Goal: Transaction & Acquisition: Download file/media

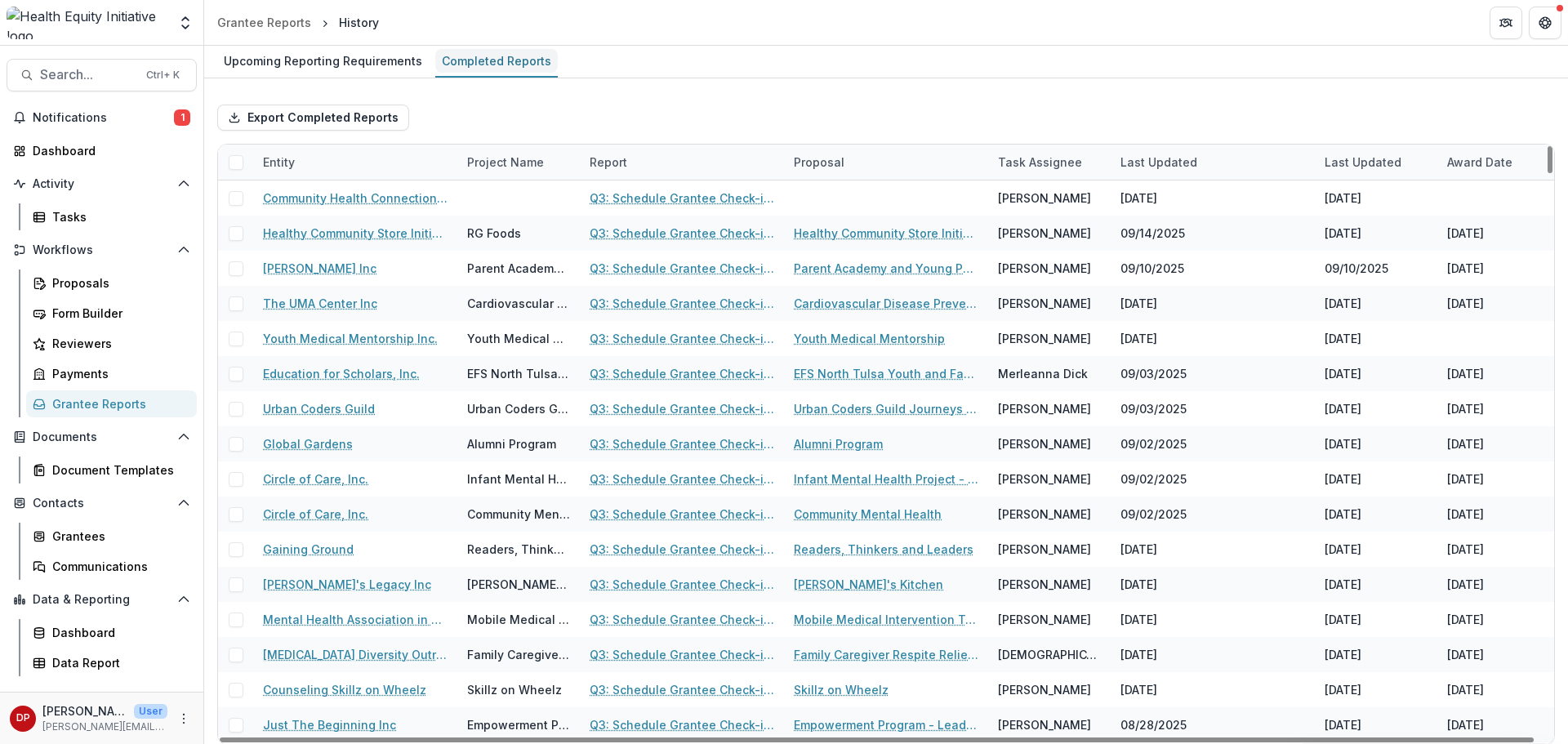
click at [481, 50] on div "Completed Reports" at bounding box center [496, 61] width 122 height 24
click at [351, 155] on div "Entity" at bounding box center [355, 163] width 204 height 35
click at [320, 192] on input at bounding box center [354, 199] width 196 height 26
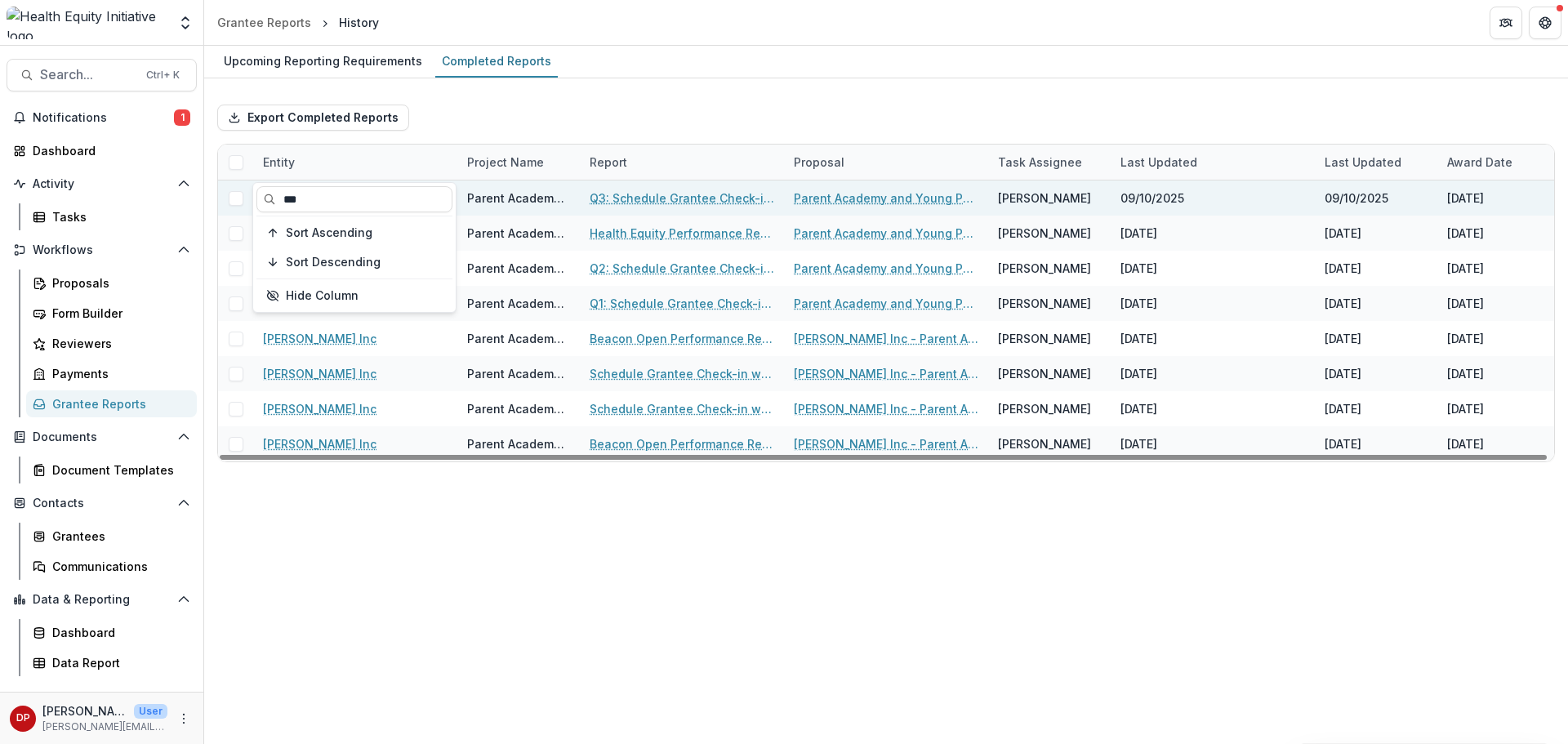
type input "***"
click at [677, 204] on link "Q3: Schedule Grantee Check-in with [PERSON_NAME]" at bounding box center [682, 199] width 184 height 18
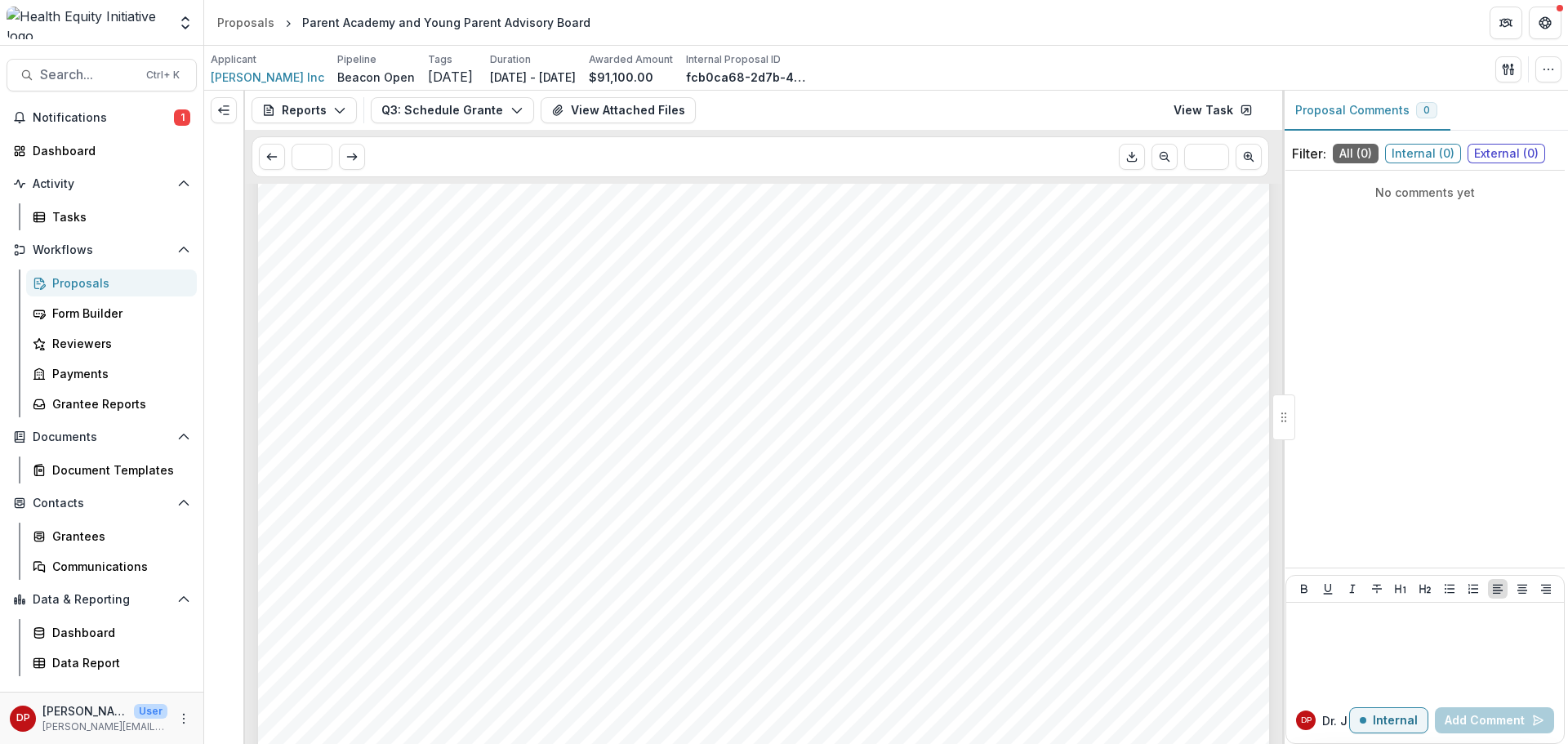
scroll to position [899, 0]
click at [349, 336] on span "$34,563.00" at bounding box center [371, 346] width 102 height 20
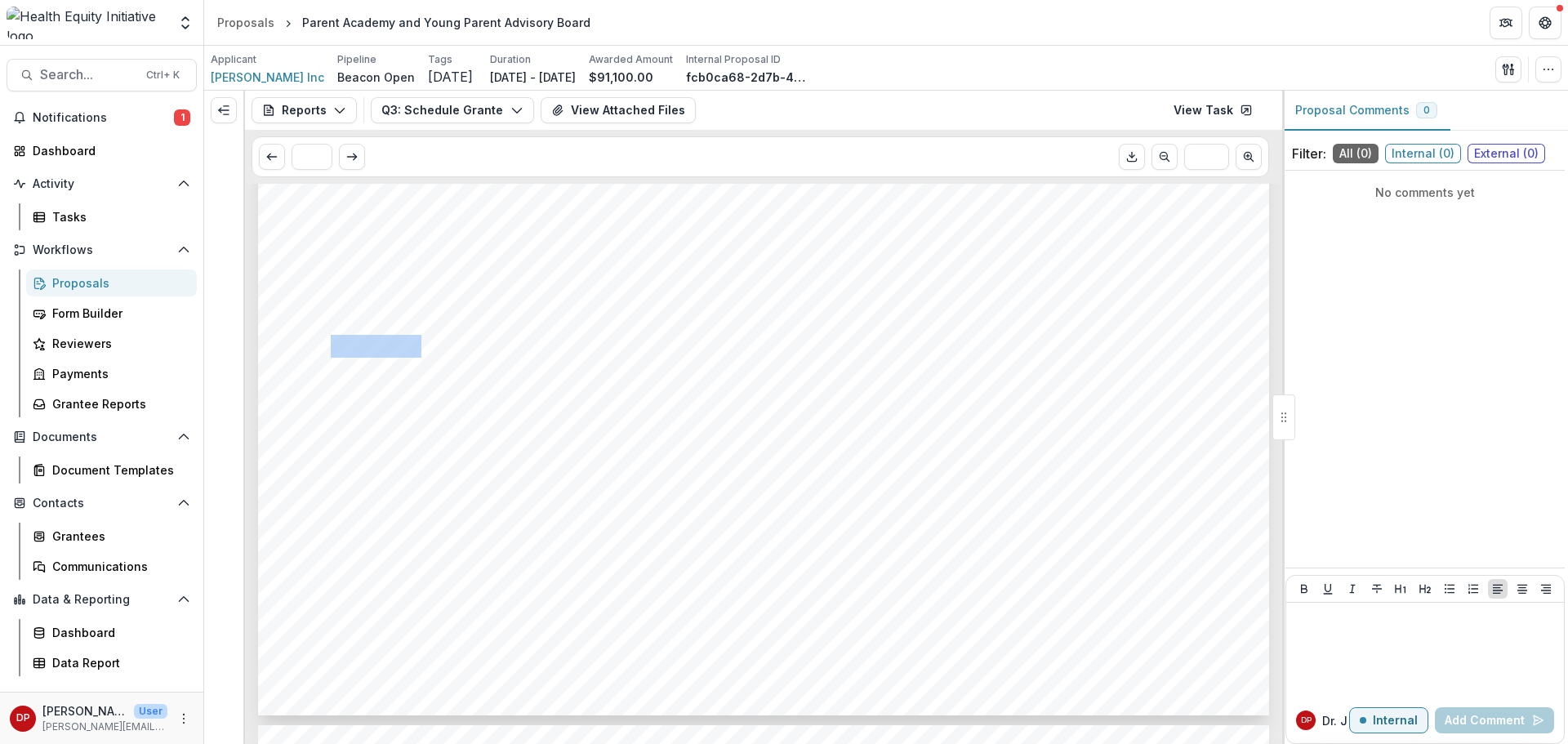
click at [349, 336] on span "$34,563.00" at bounding box center [371, 346] width 102 height 20
copy span "34,563.00"
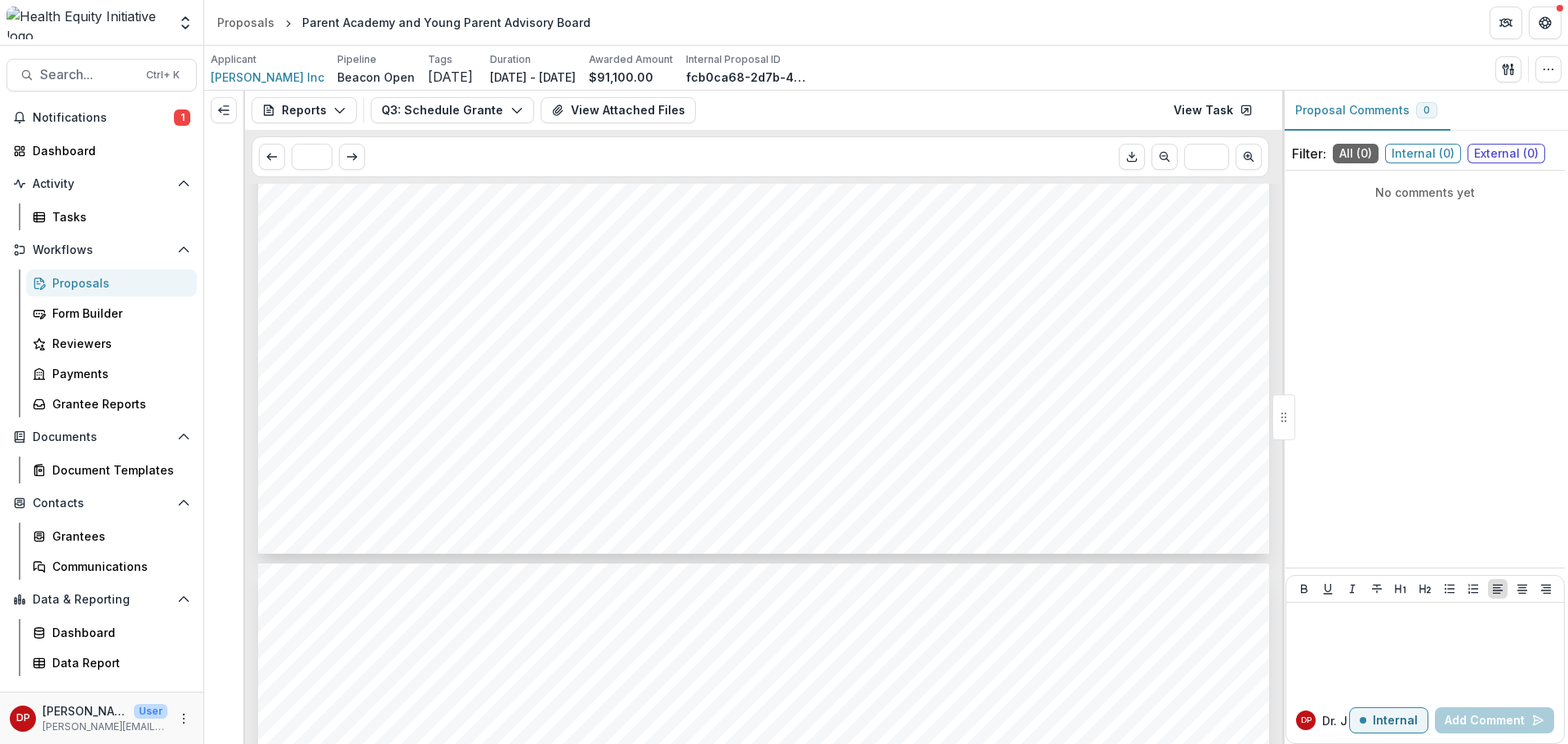
scroll to position [1062, 0]
click at [635, 109] on button "View Attached Files" at bounding box center [618, 111] width 155 height 26
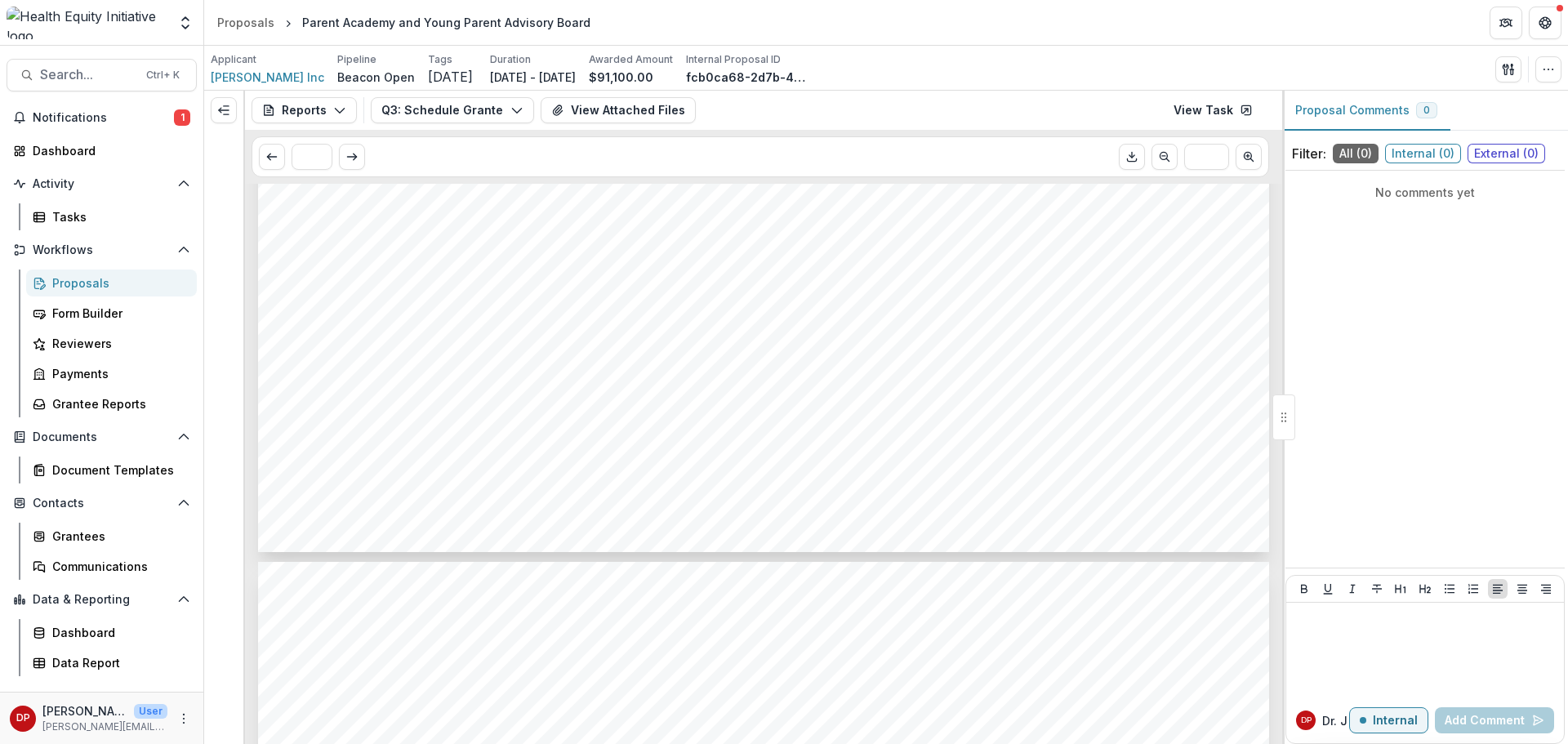
click at [133, 122] on span "Notifications" at bounding box center [103, 118] width 141 height 14
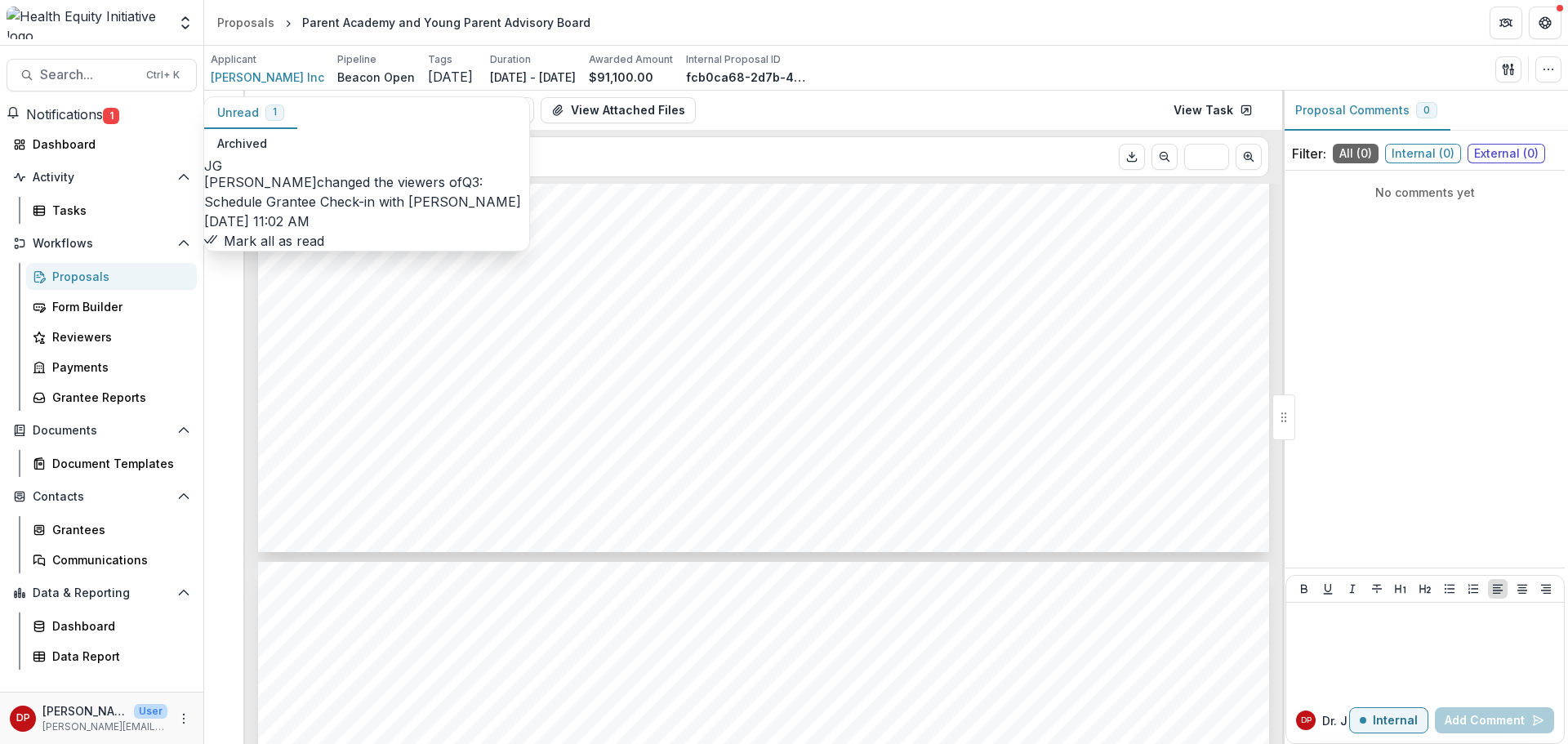
click at [290, 232] on button "Mark all as read" at bounding box center [264, 241] width 120 height 19
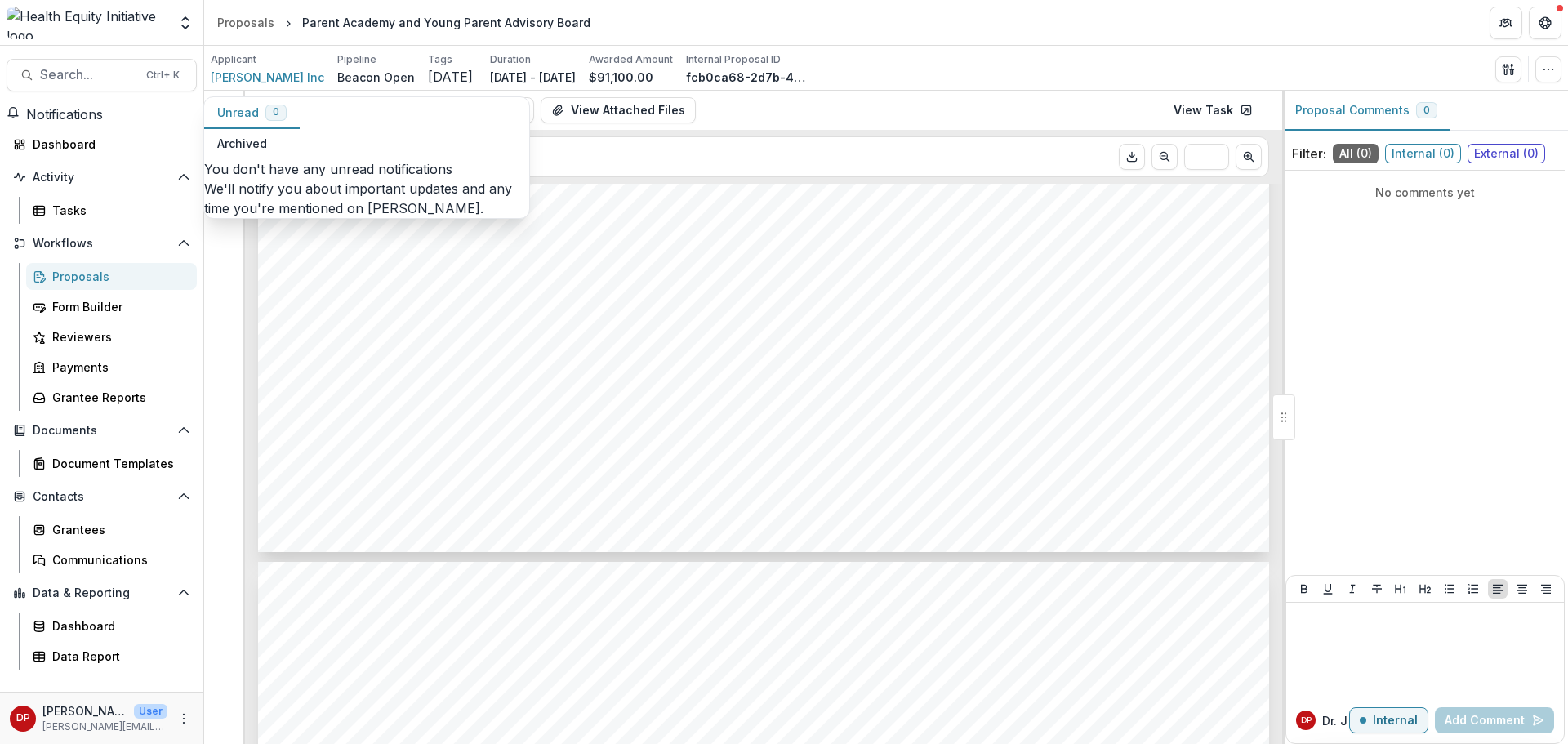
click at [103, 118] on span "Notifications" at bounding box center [64, 114] width 76 height 17
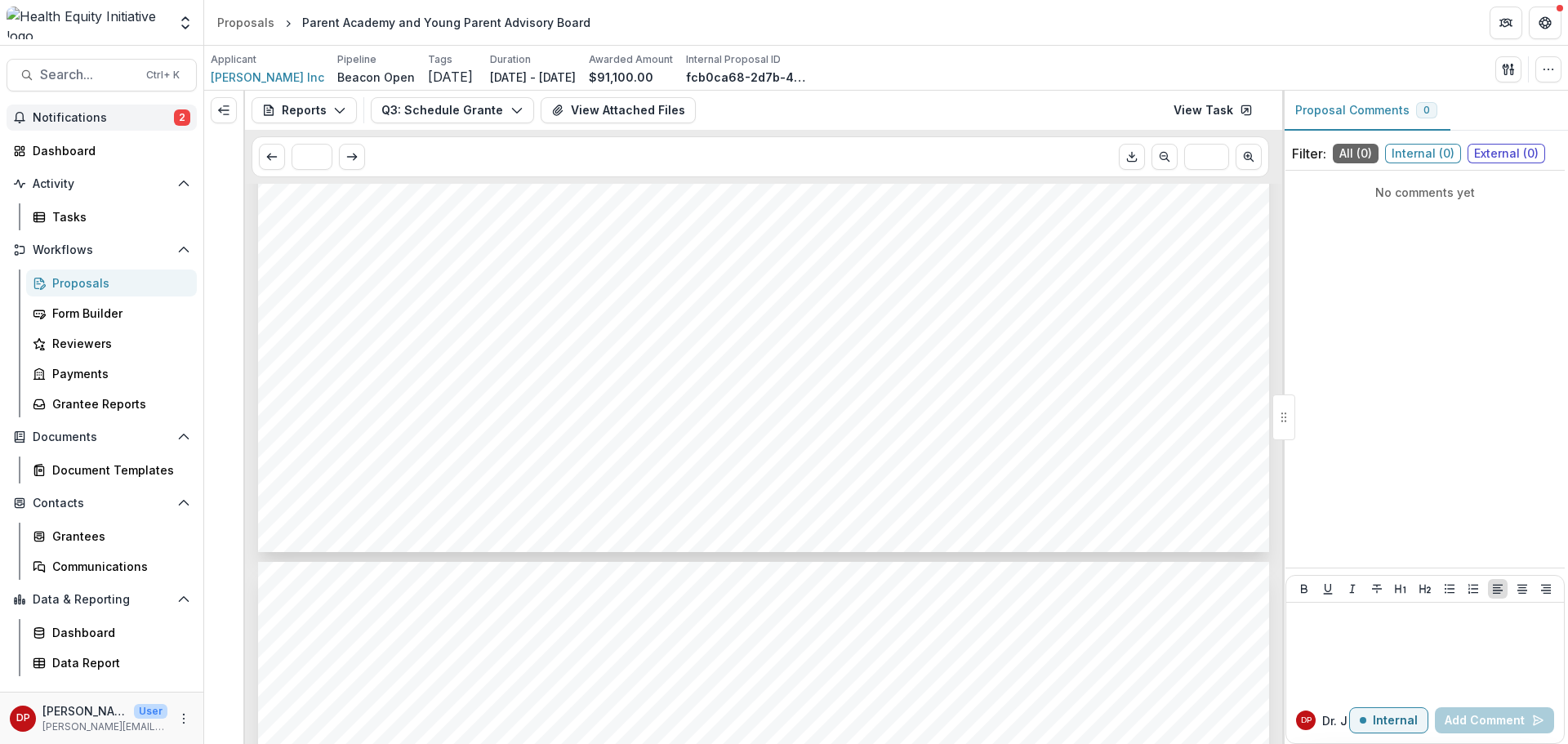
click at [111, 126] on button "Notifications 2" at bounding box center [101, 118] width 191 height 26
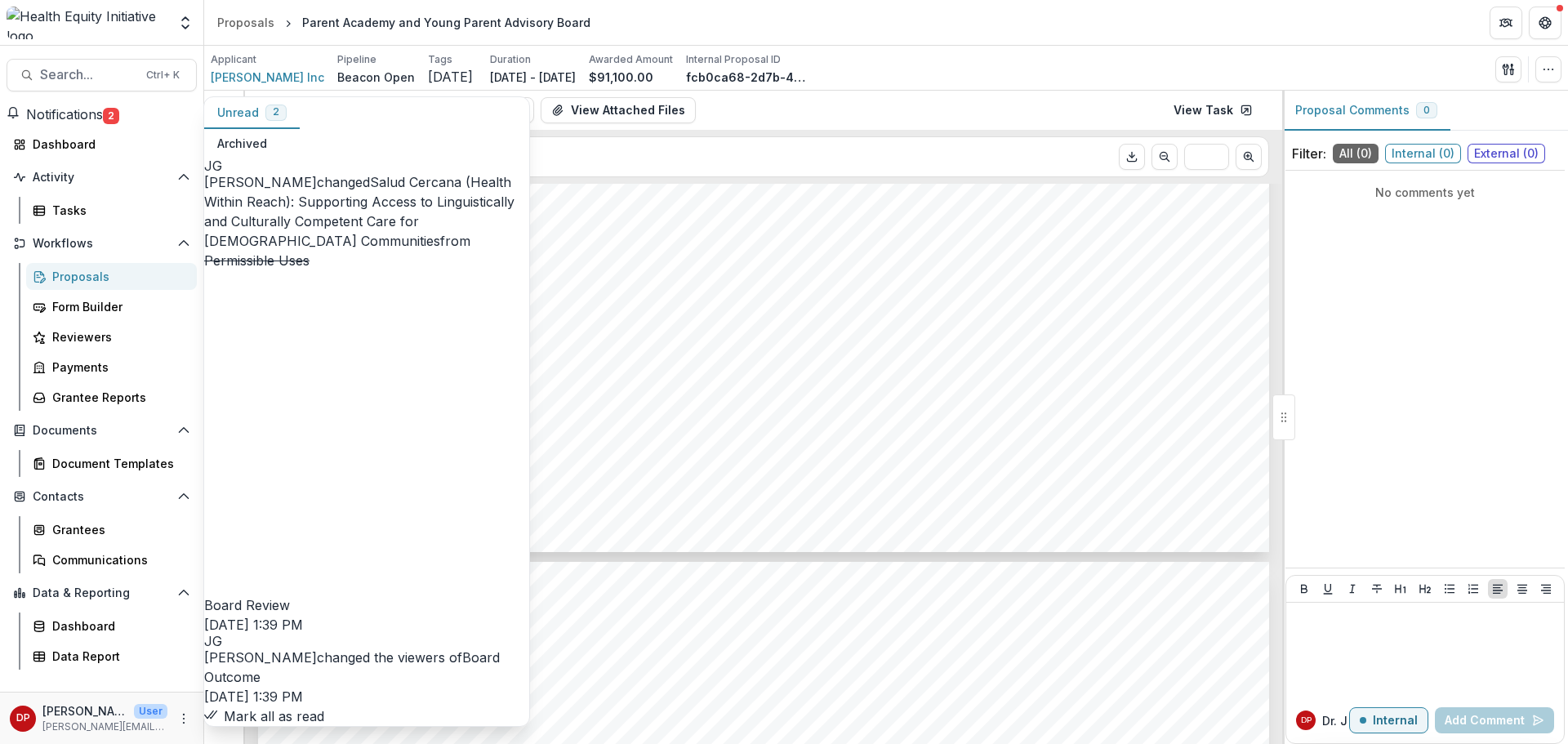
click at [103, 120] on span "Notifications" at bounding box center [64, 114] width 76 height 17
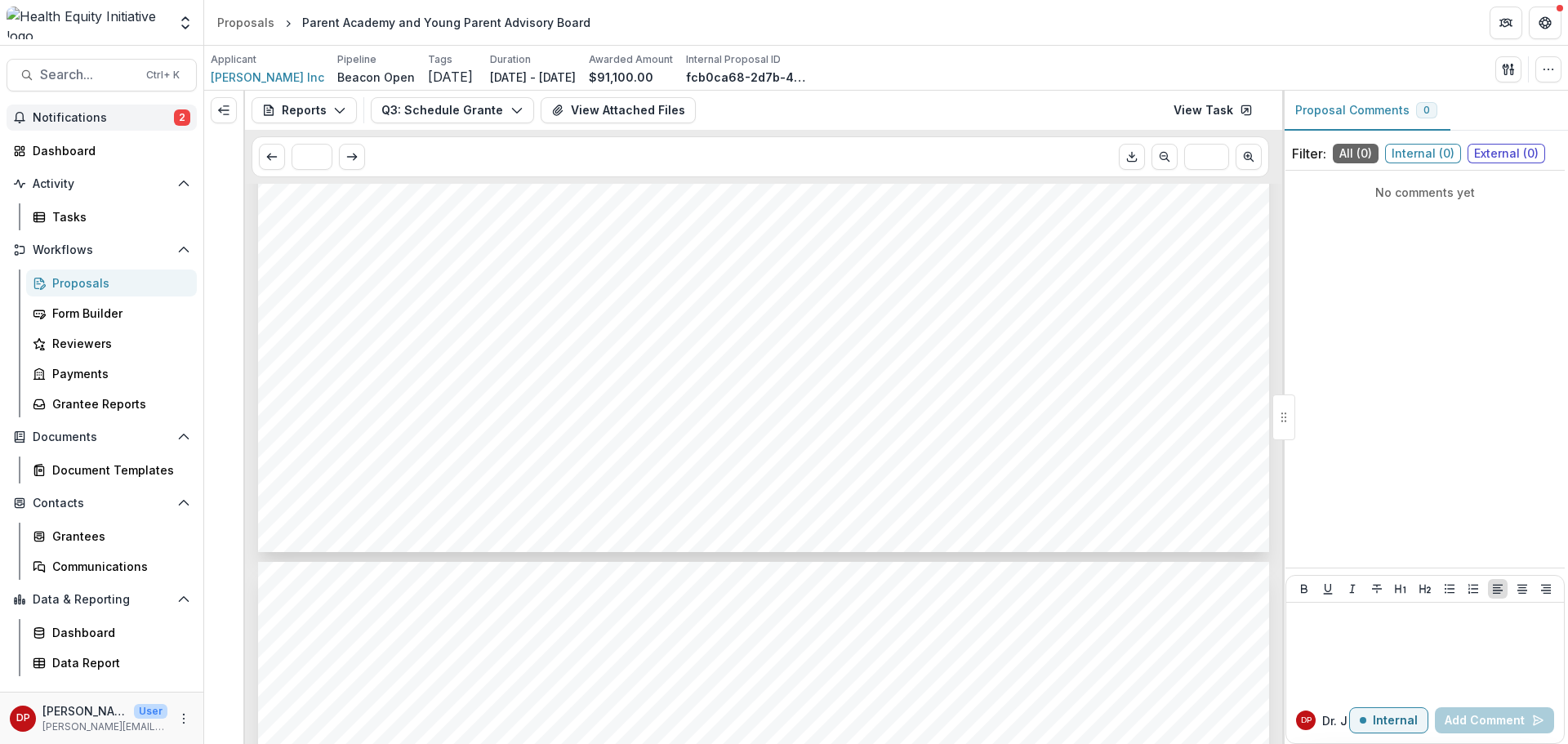
click at [108, 122] on span "Notifications" at bounding box center [103, 118] width 141 height 14
click at [222, 77] on span "[PERSON_NAME] Inc" at bounding box center [267, 77] width 113 height 18
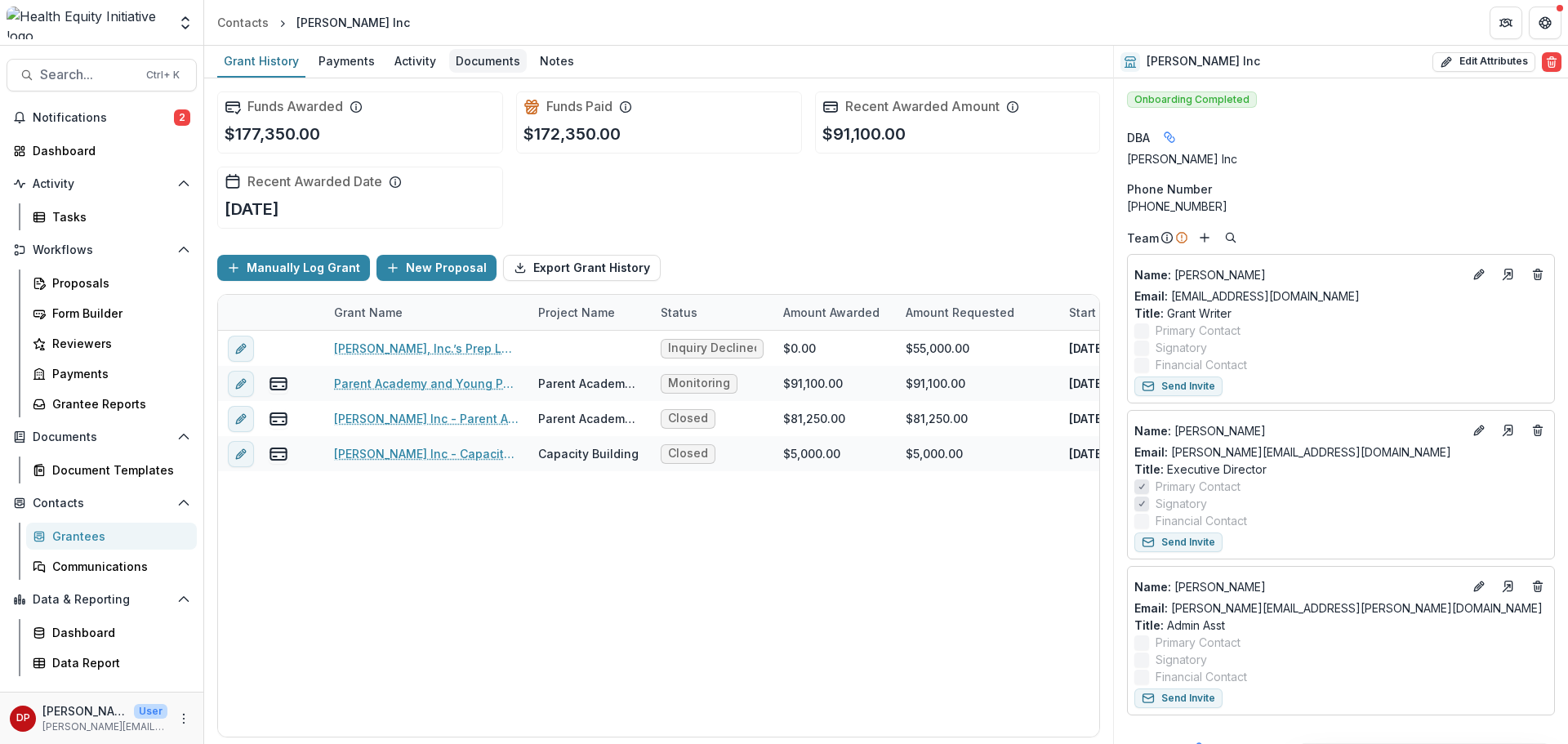
click at [452, 60] on div "Documents" at bounding box center [488, 61] width 77 height 24
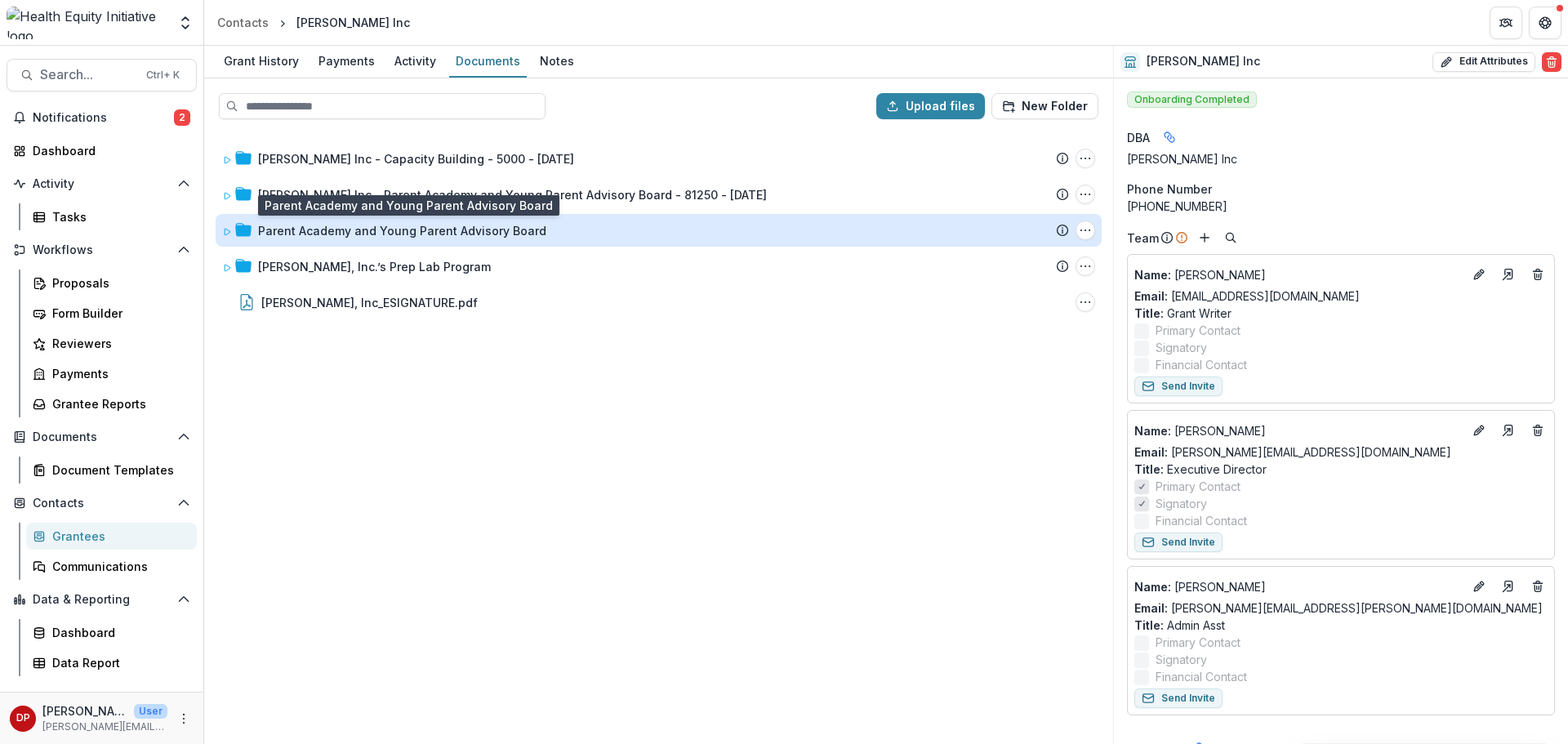
click at [280, 235] on div "Parent Academy and Young Parent Advisory Board" at bounding box center [402, 231] width 288 height 18
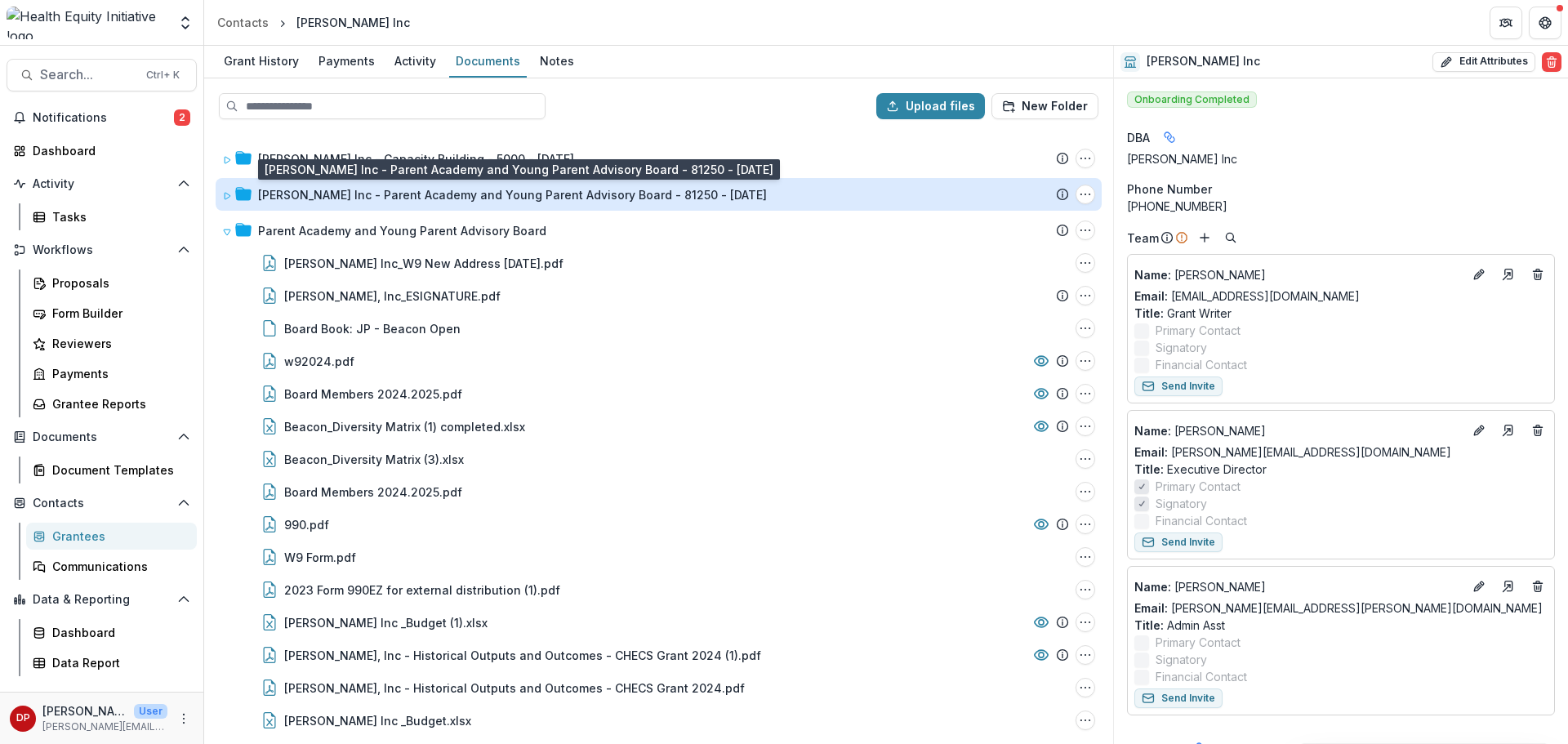
click at [306, 189] on div "[PERSON_NAME] Inc - Parent Academy and Young Parent Advisory Board - 81250 - [D…" at bounding box center [512, 195] width 509 height 18
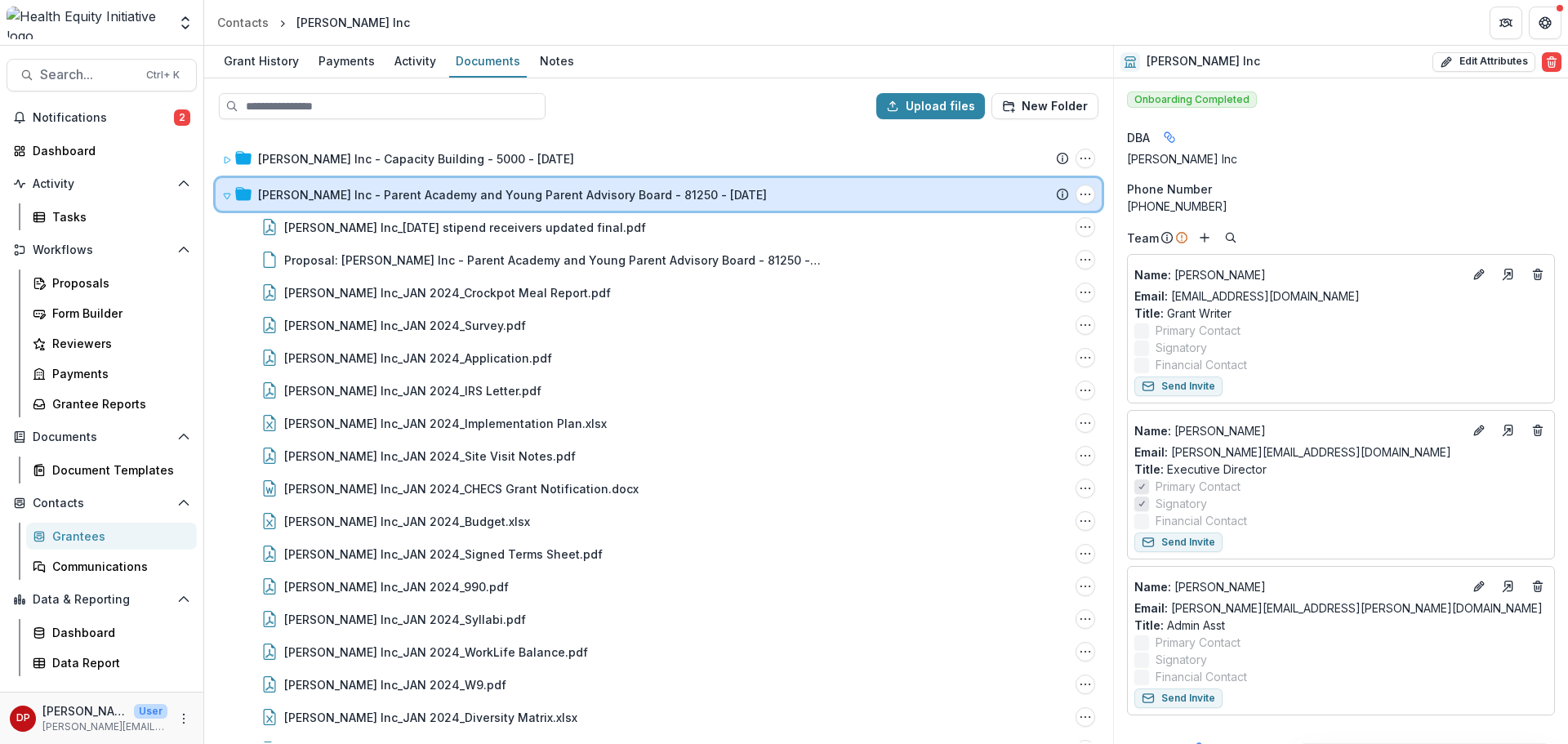
click at [220, 192] on div "JAMES Inc - Parent Academy and Young Parent Advisory Board - 81250 - 1/1/2024 S…" at bounding box center [658, 194] width 886 height 33
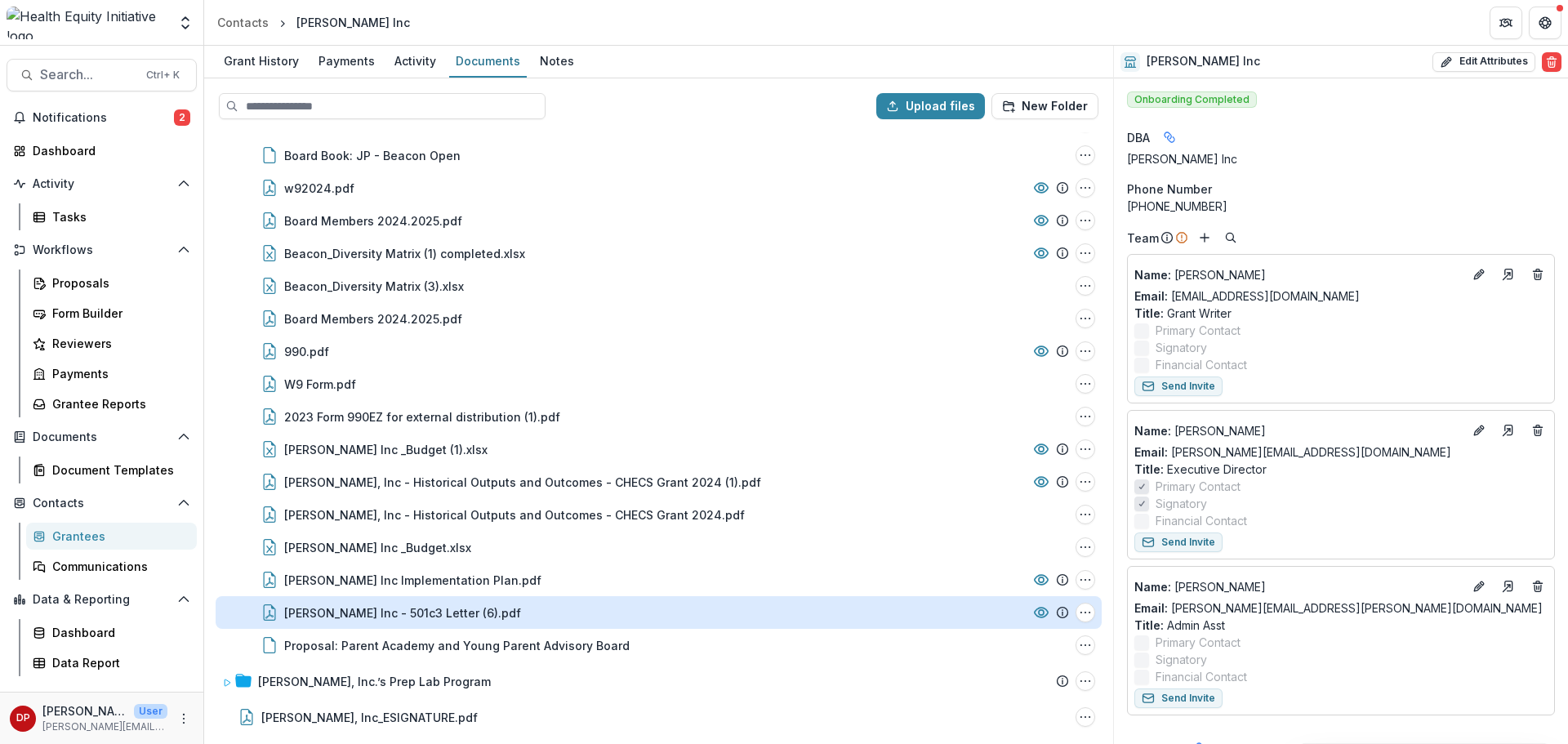
scroll to position [174, 0]
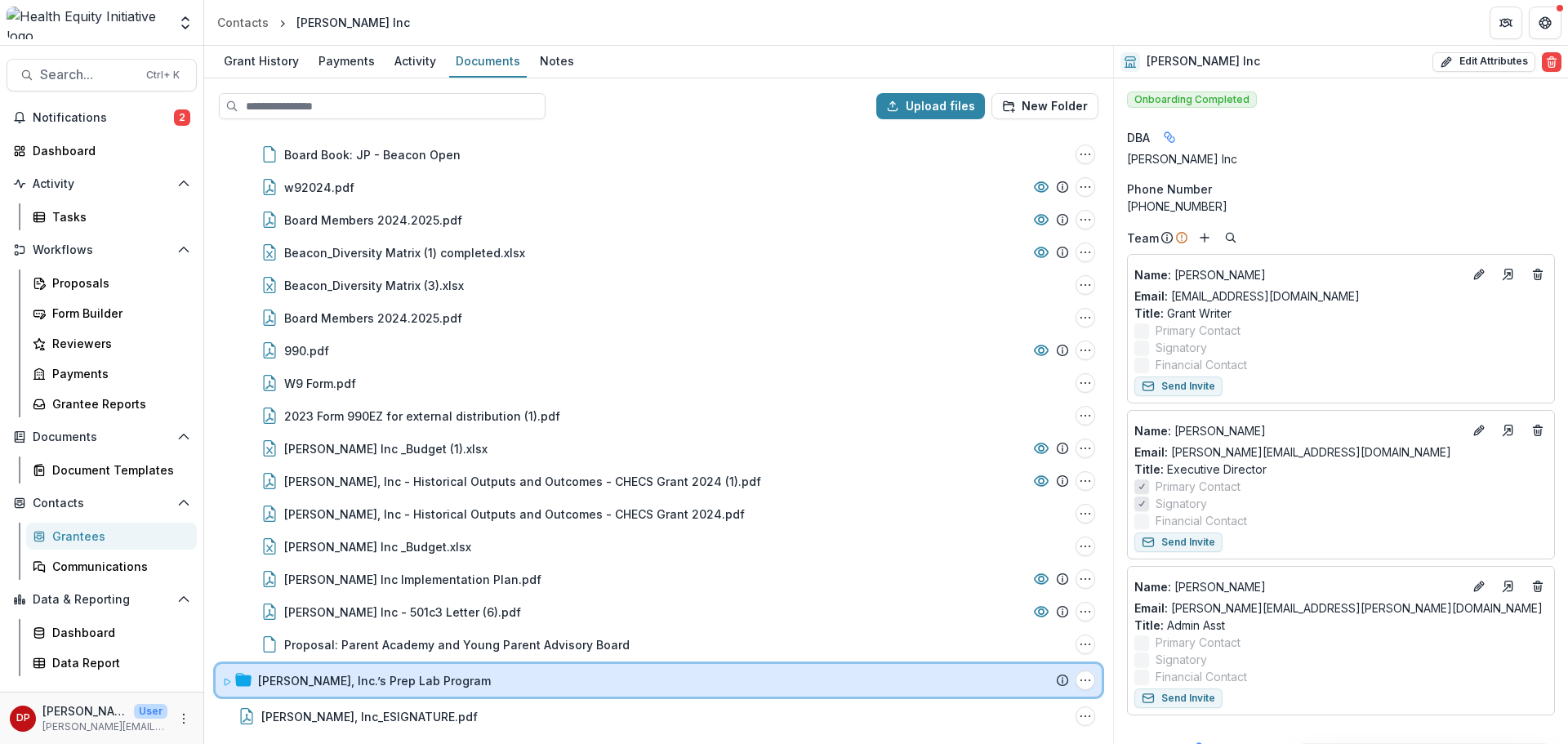
click at [223, 675] on span at bounding box center [227, 681] width 10 height 18
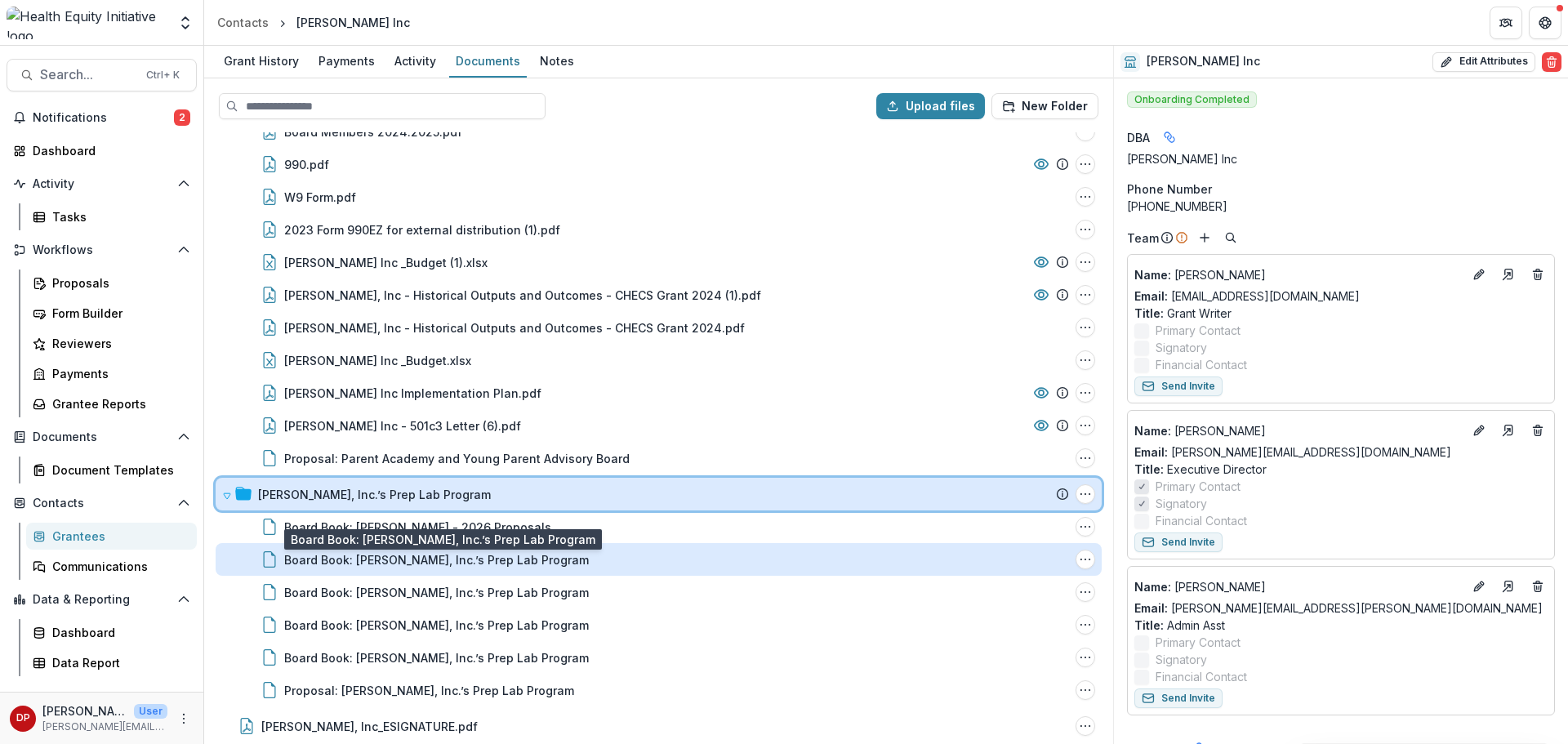
scroll to position [370, 0]
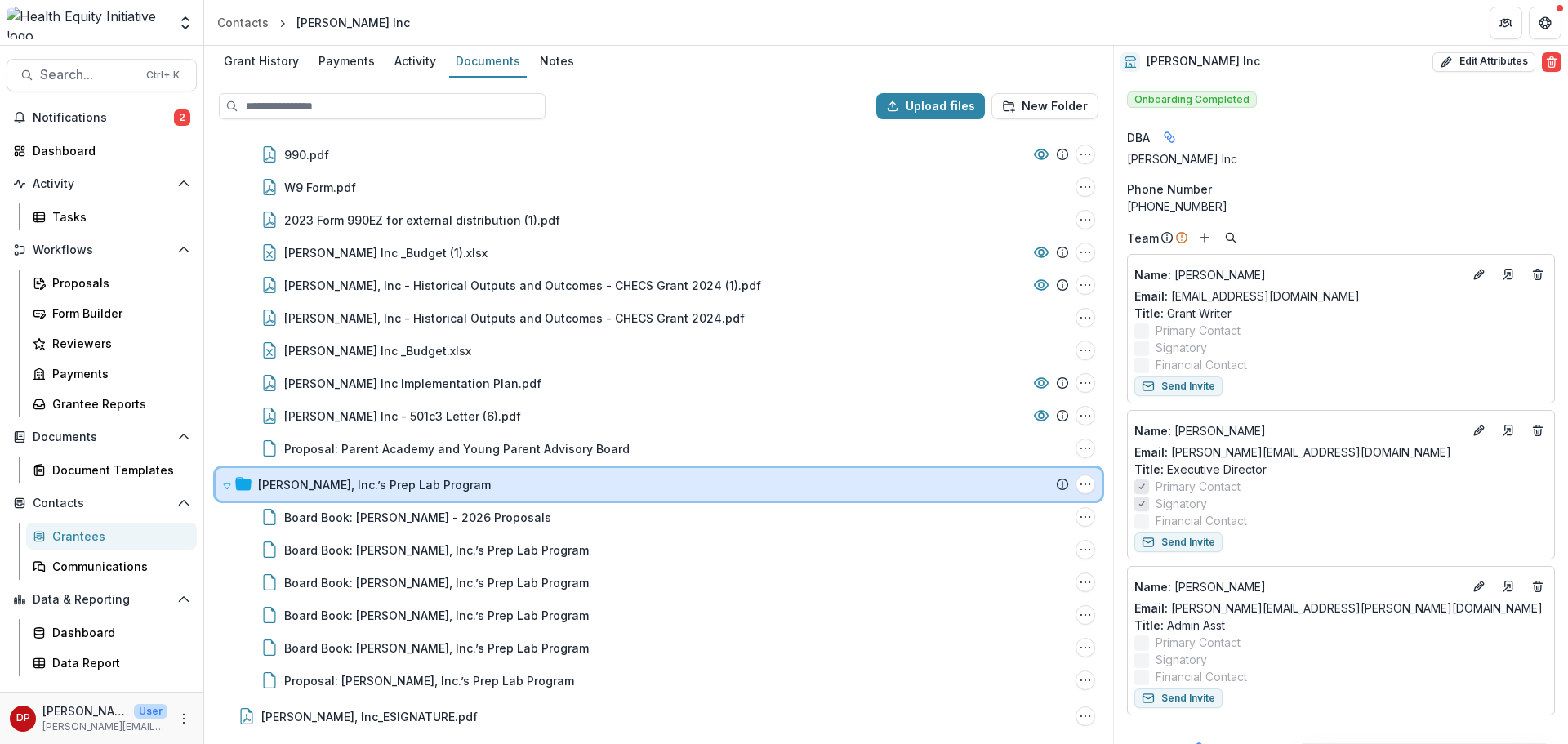
click at [227, 484] on icon at bounding box center [227, 486] width 10 height 10
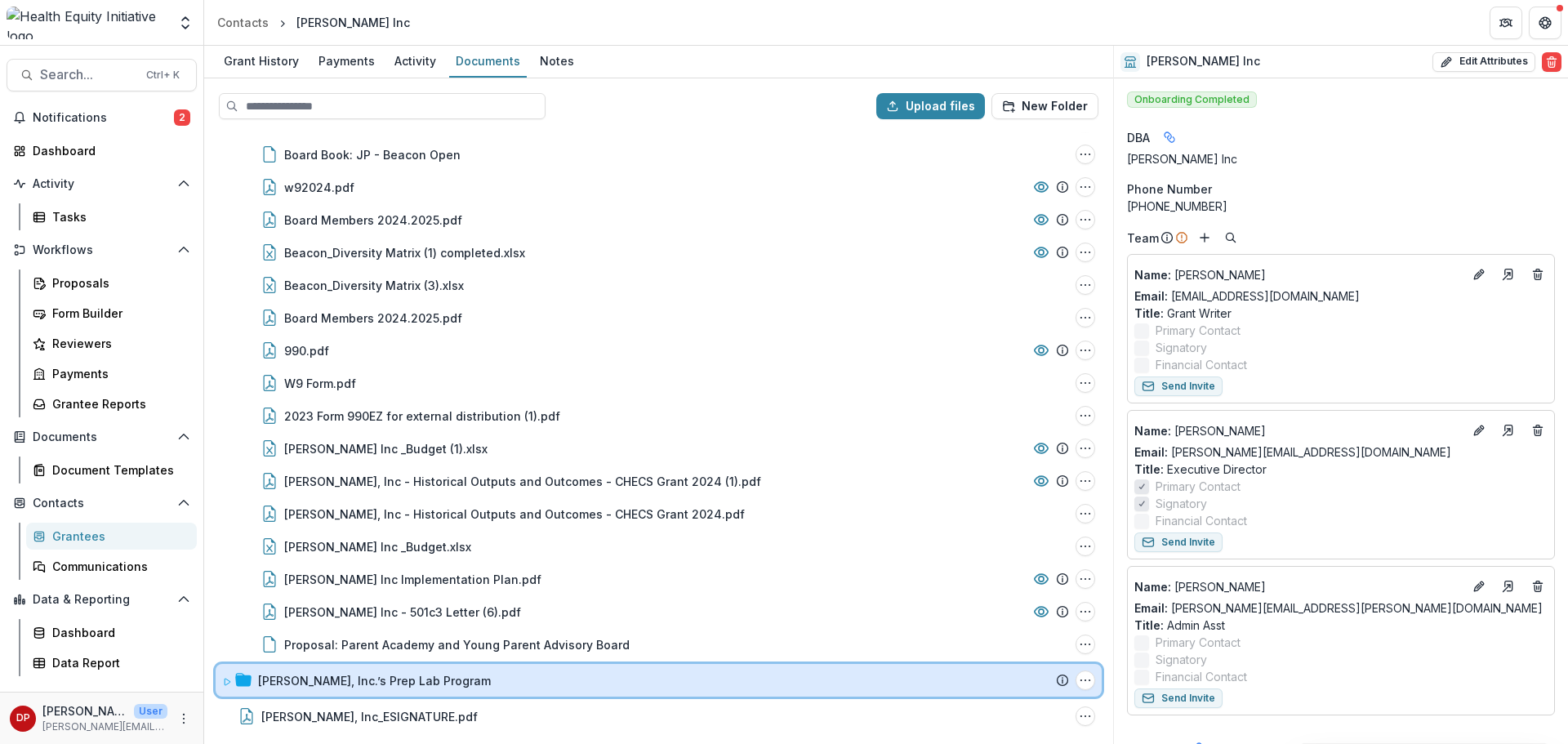
scroll to position [174, 0]
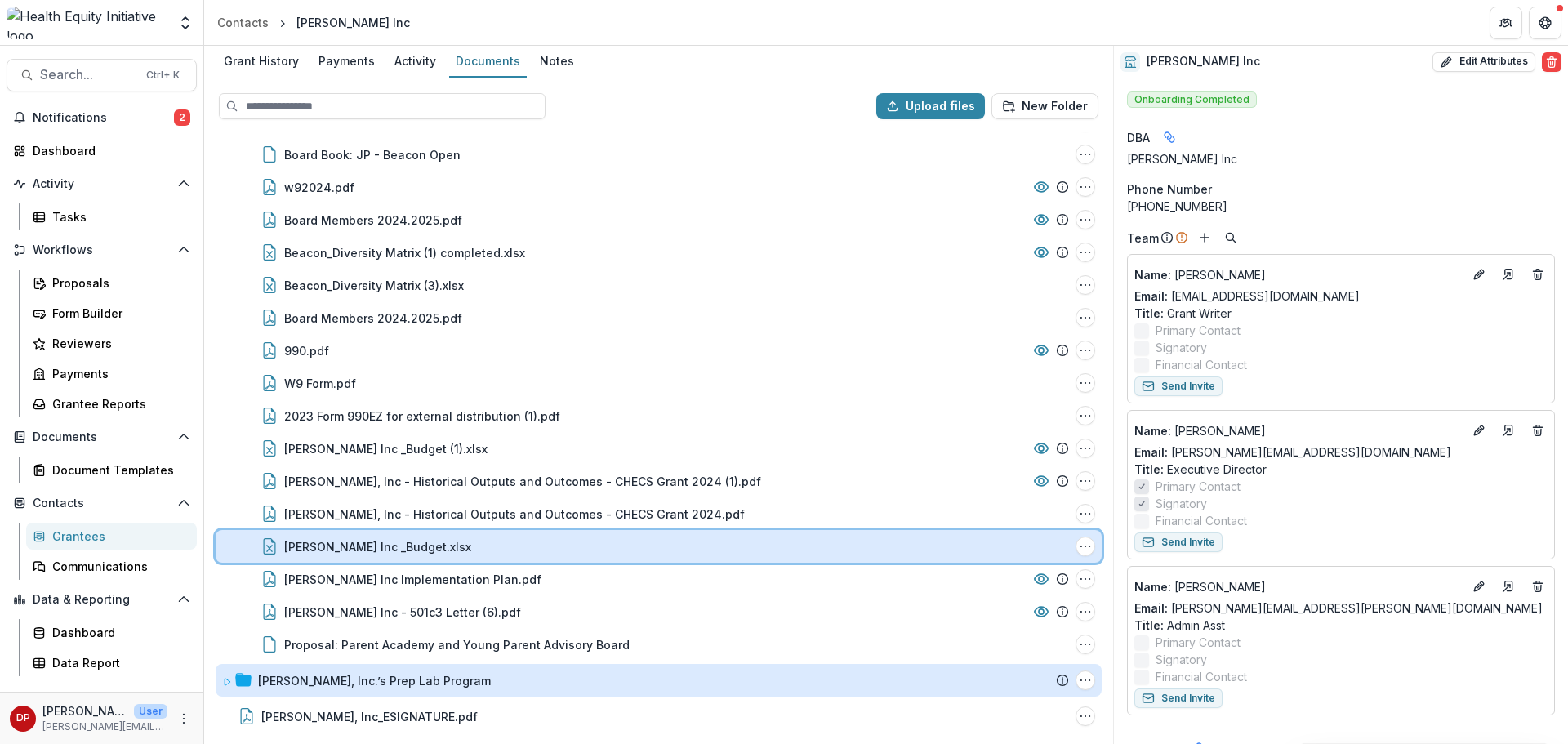
click at [477, 559] on div "James Inc _Budget.xlsx File Options Download Rename Delete" at bounding box center [658, 545] width 886 height 33
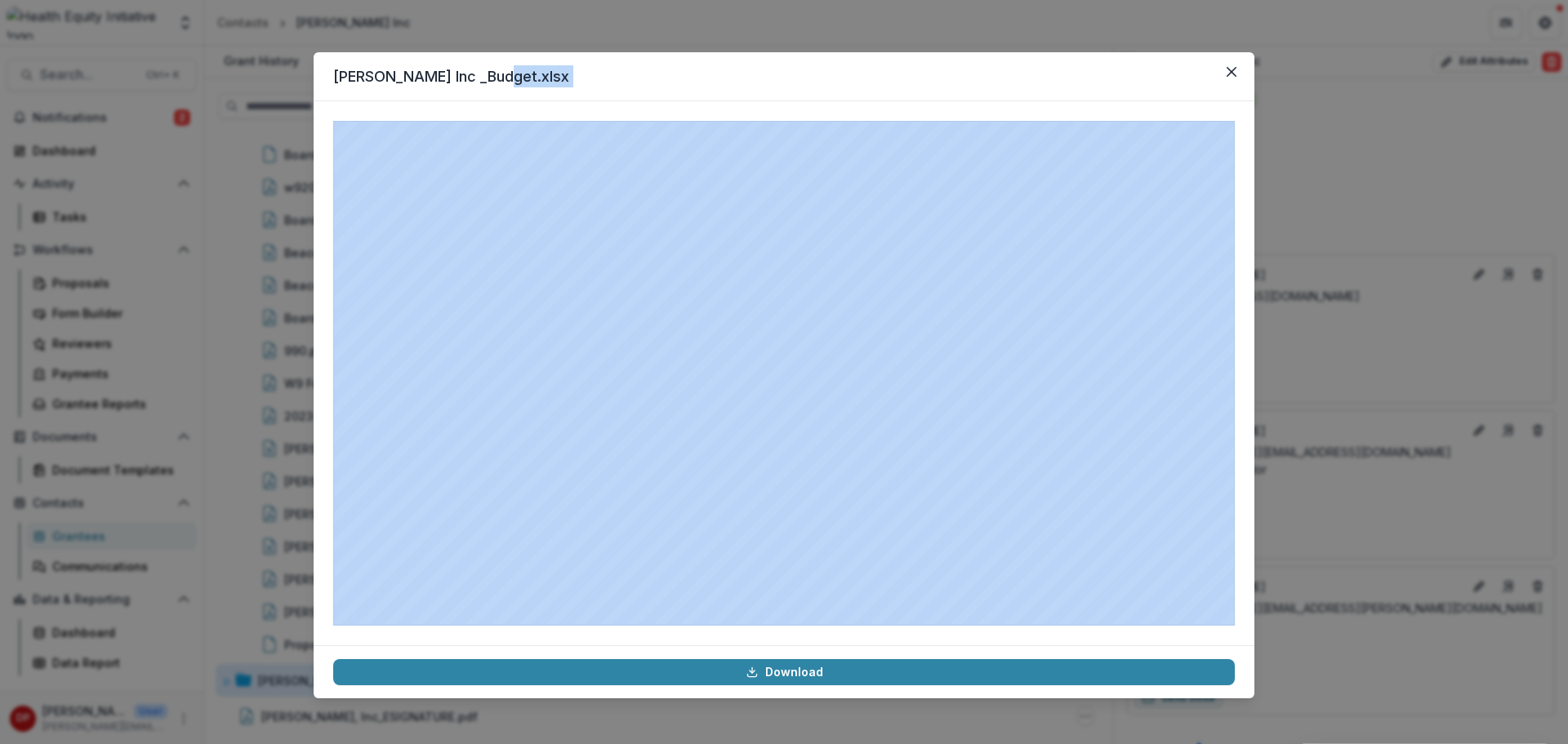
drag, startPoint x: 832, startPoint y: 76, endPoint x: 685, endPoint y: 113, distance: 151.6
click at [685, 113] on section "James Inc _Budget.xlsx Download" at bounding box center [784, 375] width 941 height 646
click at [1227, 83] on button "Close" at bounding box center [1232, 72] width 26 height 26
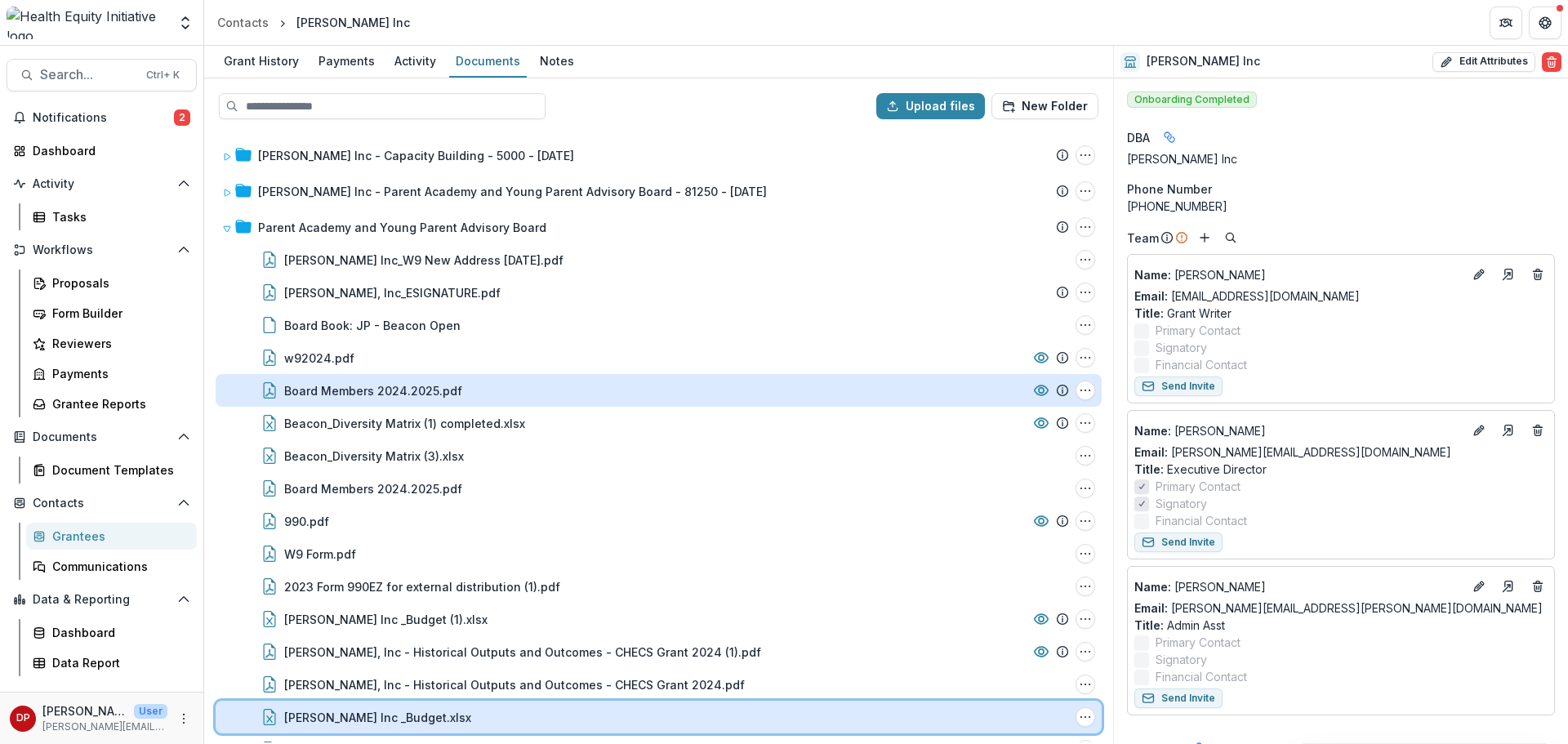
scroll to position [0, 0]
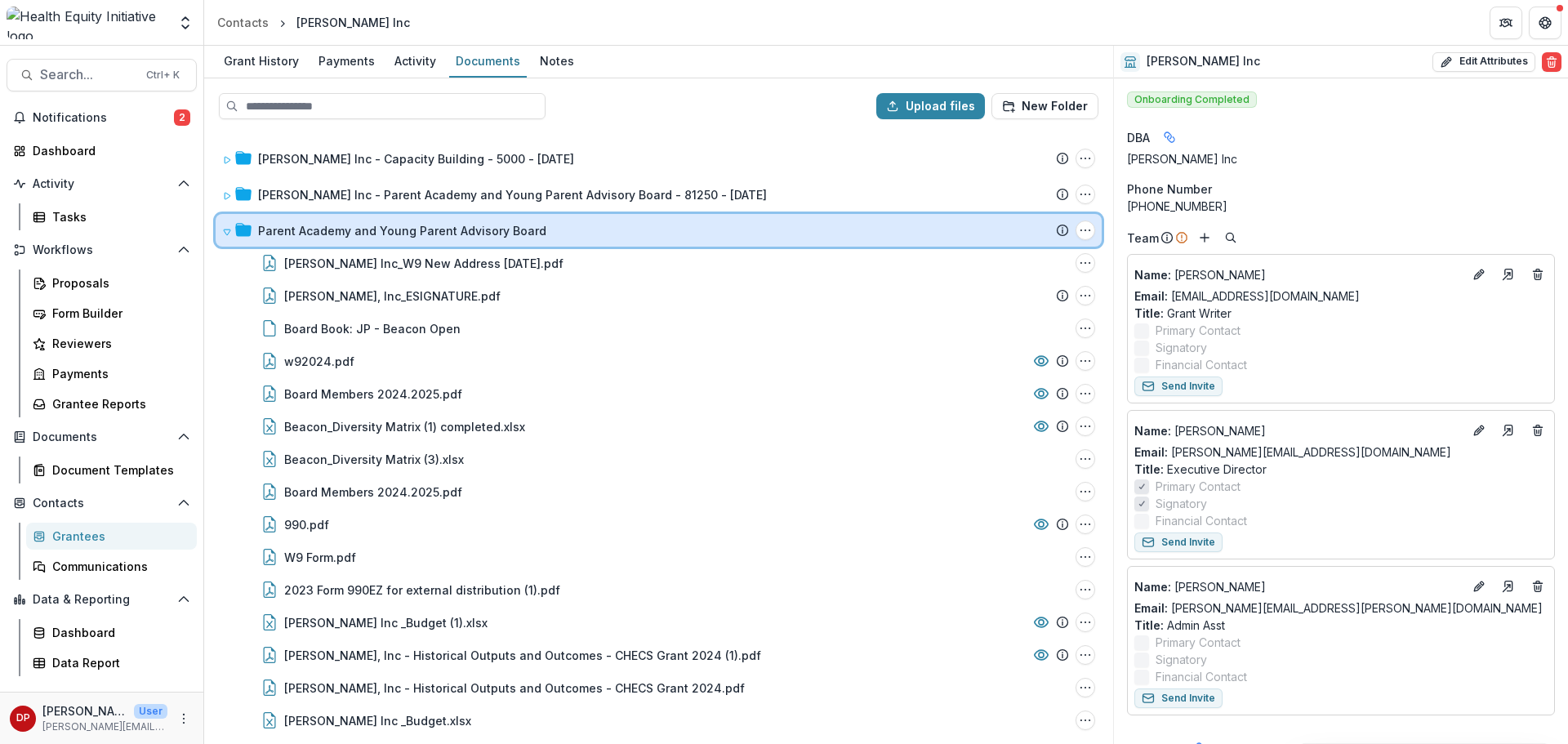
click at [224, 228] on icon at bounding box center [227, 231] width 10 height 10
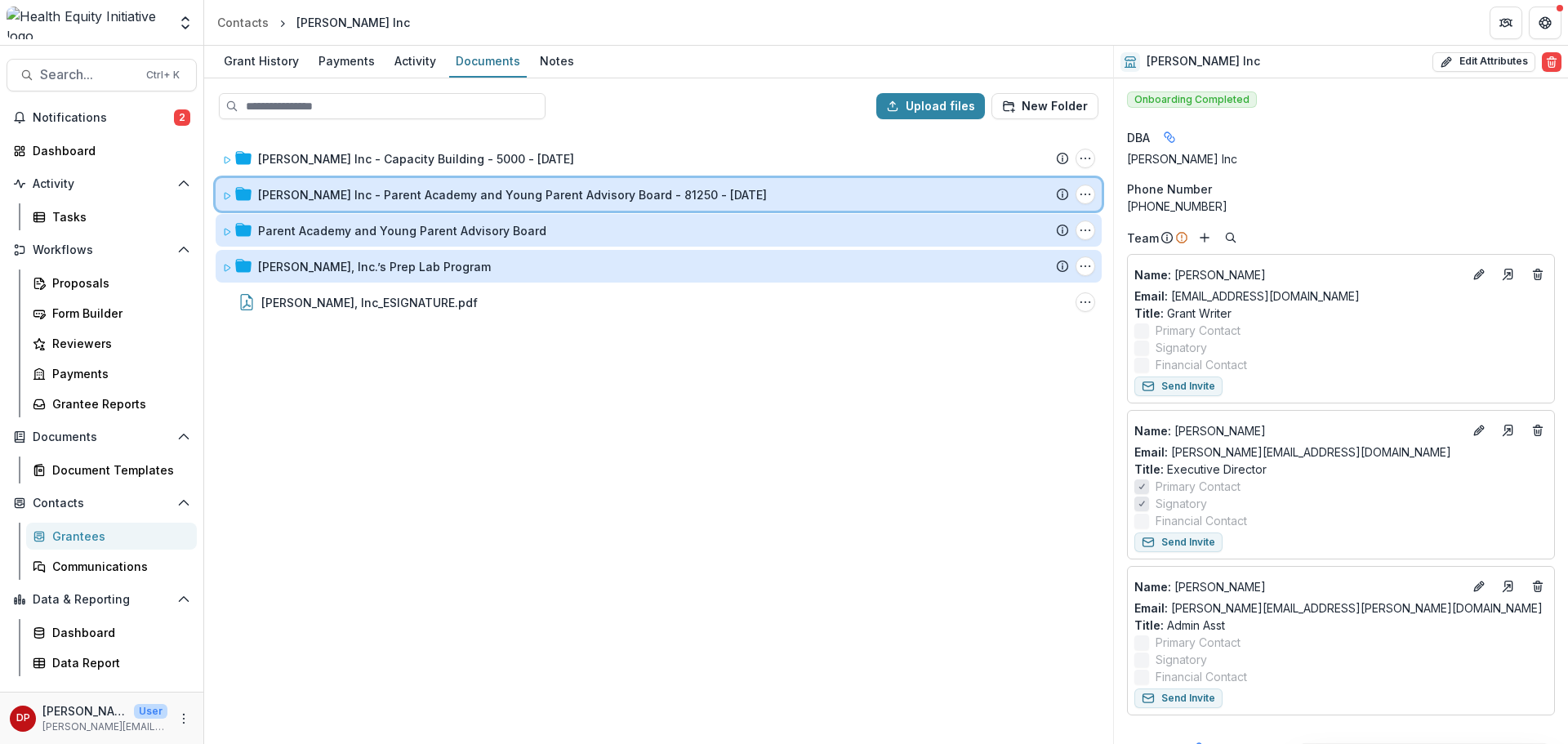
click at [220, 202] on div "JAMES Inc - Parent Academy and Young Parent Advisory Board - 81250 - 1/1/2024 S…" at bounding box center [658, 194] width 886 height 33
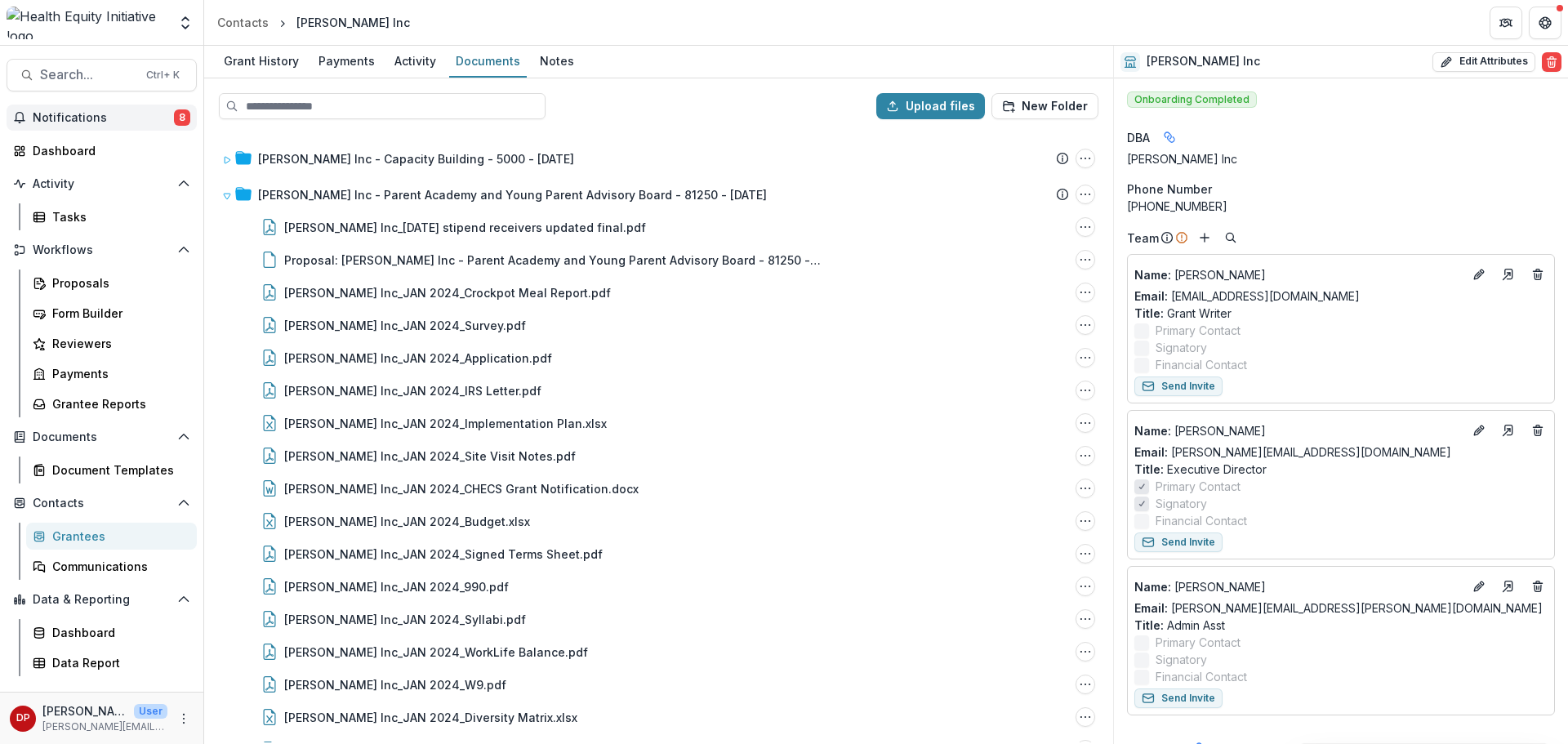
click at [98, 109] on button "Notifications 8" at bounding box center [101, 118] width 191 height 26
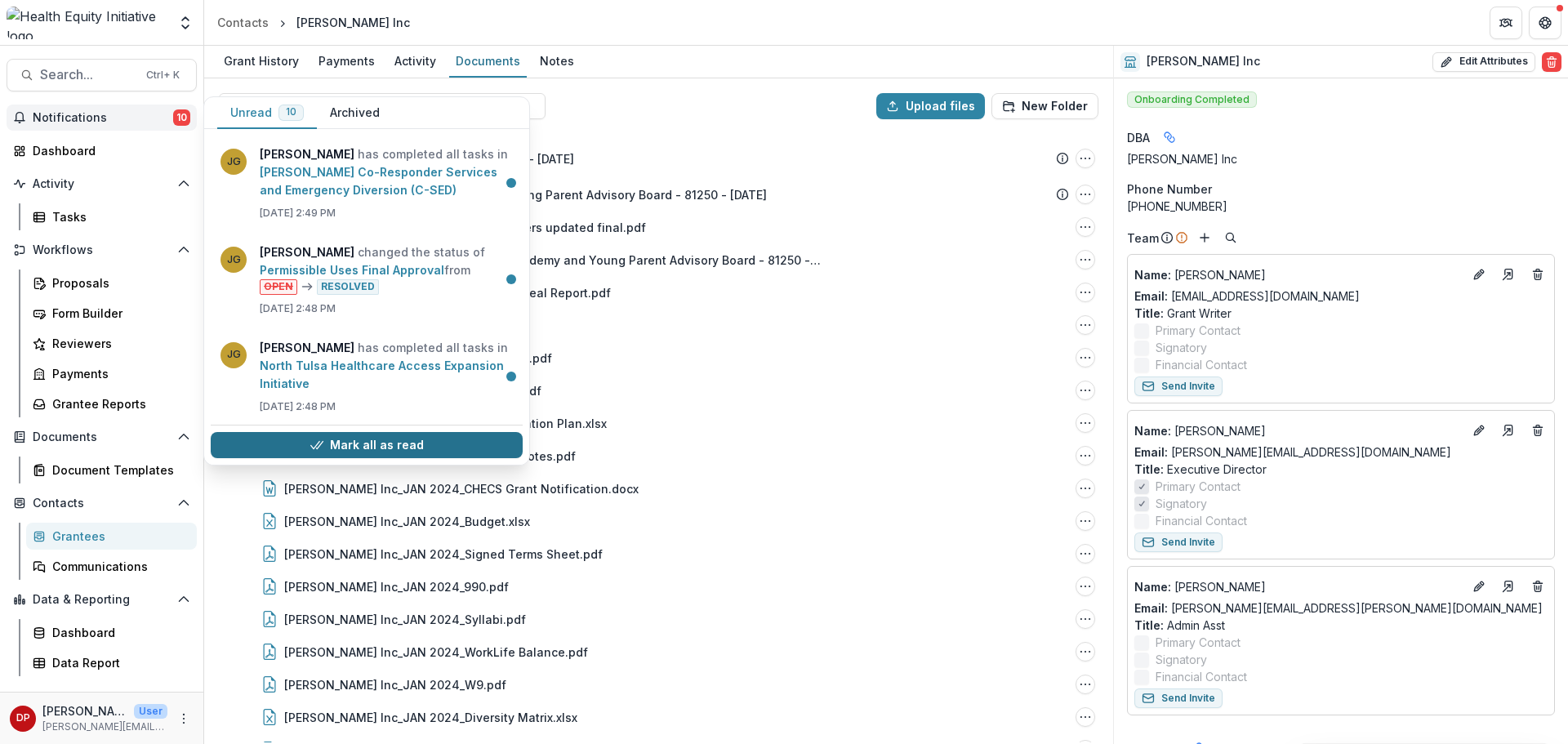
click at [360, 440] on button "Mark all as read" at bounding box center [366, 445] width 312 height 26
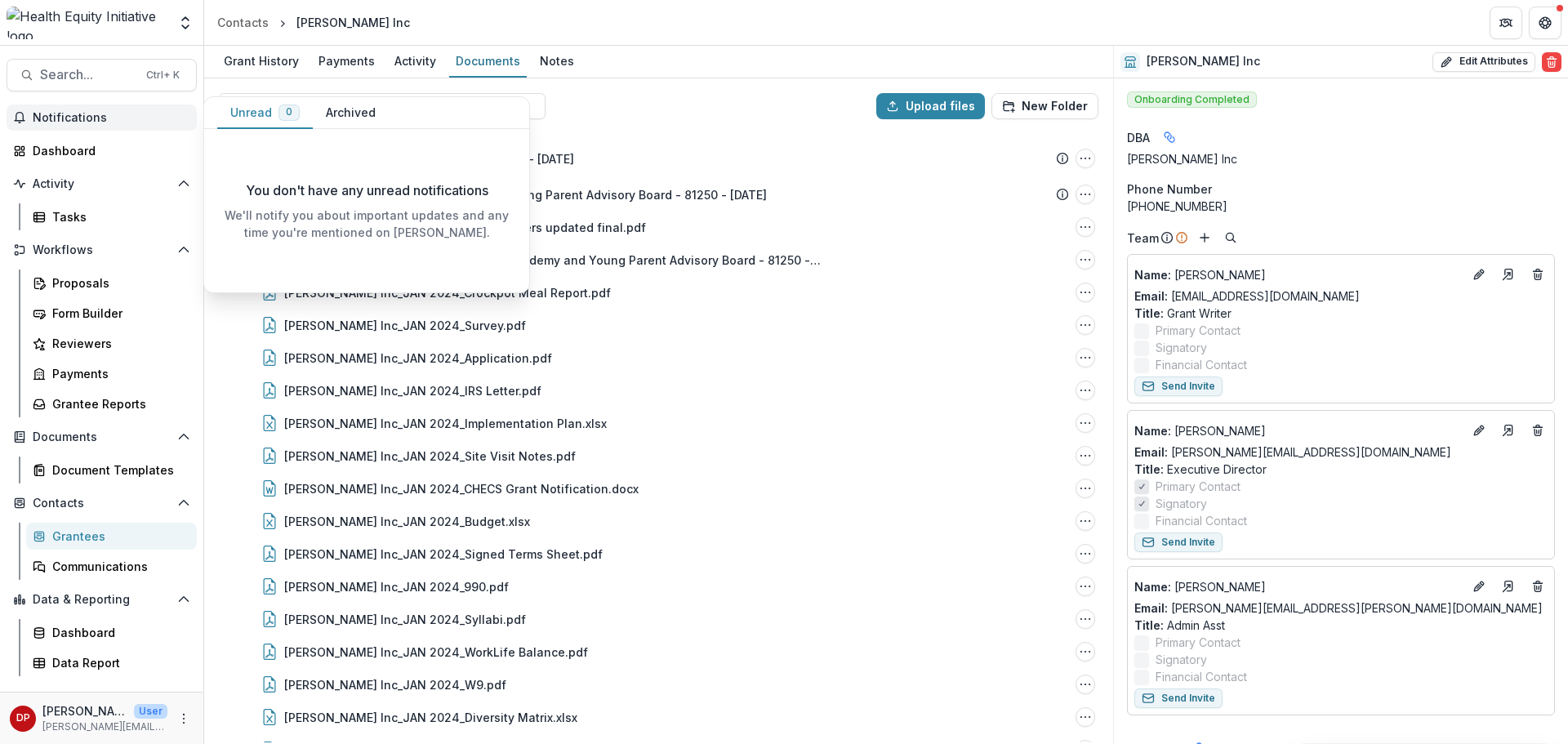
click at [144, 122] on span "Notifications" at bounding box center [111, 118] width 157 height 14
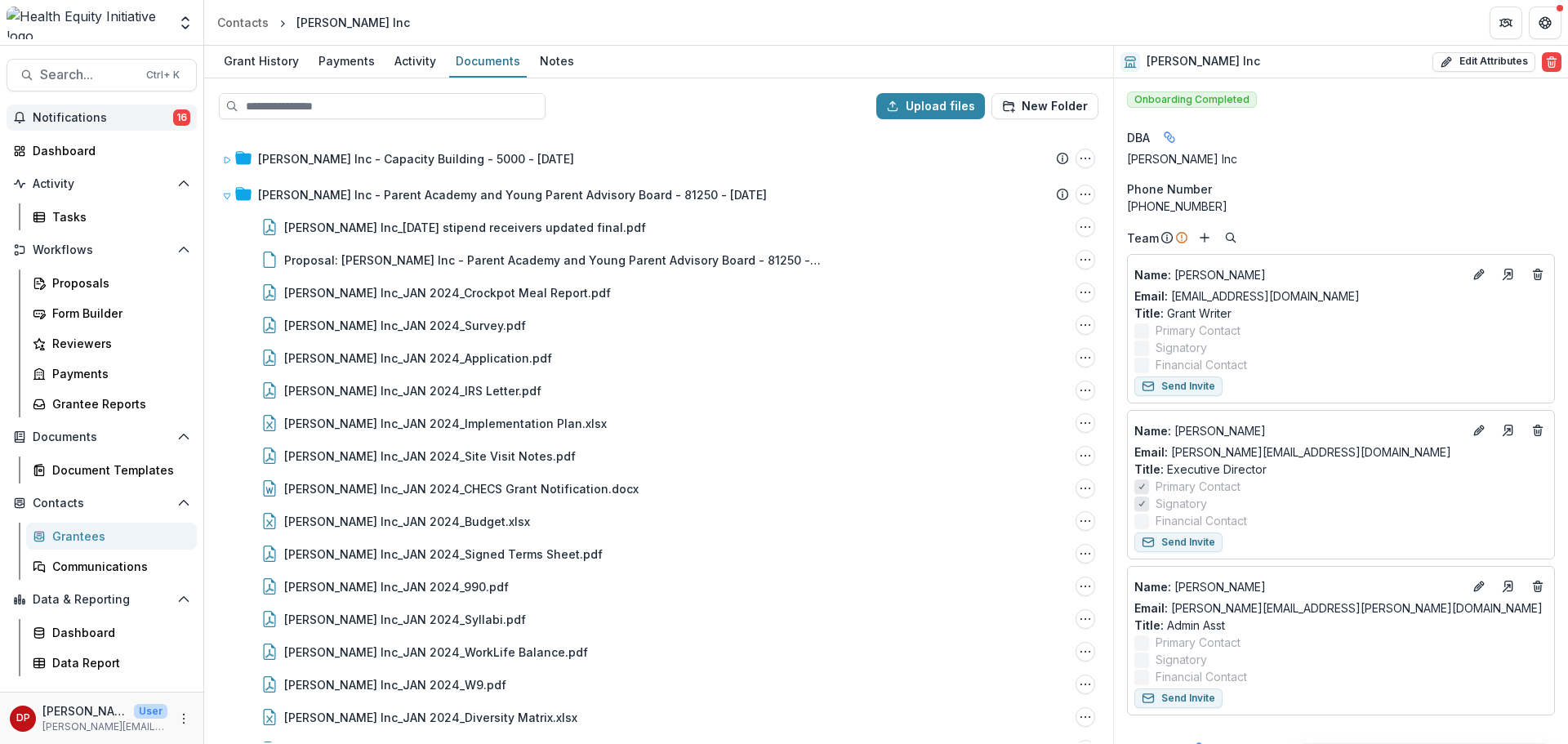
click at [66, 109] on button "Notifications 16" at bounding box center [101, 118] width 191 height 26
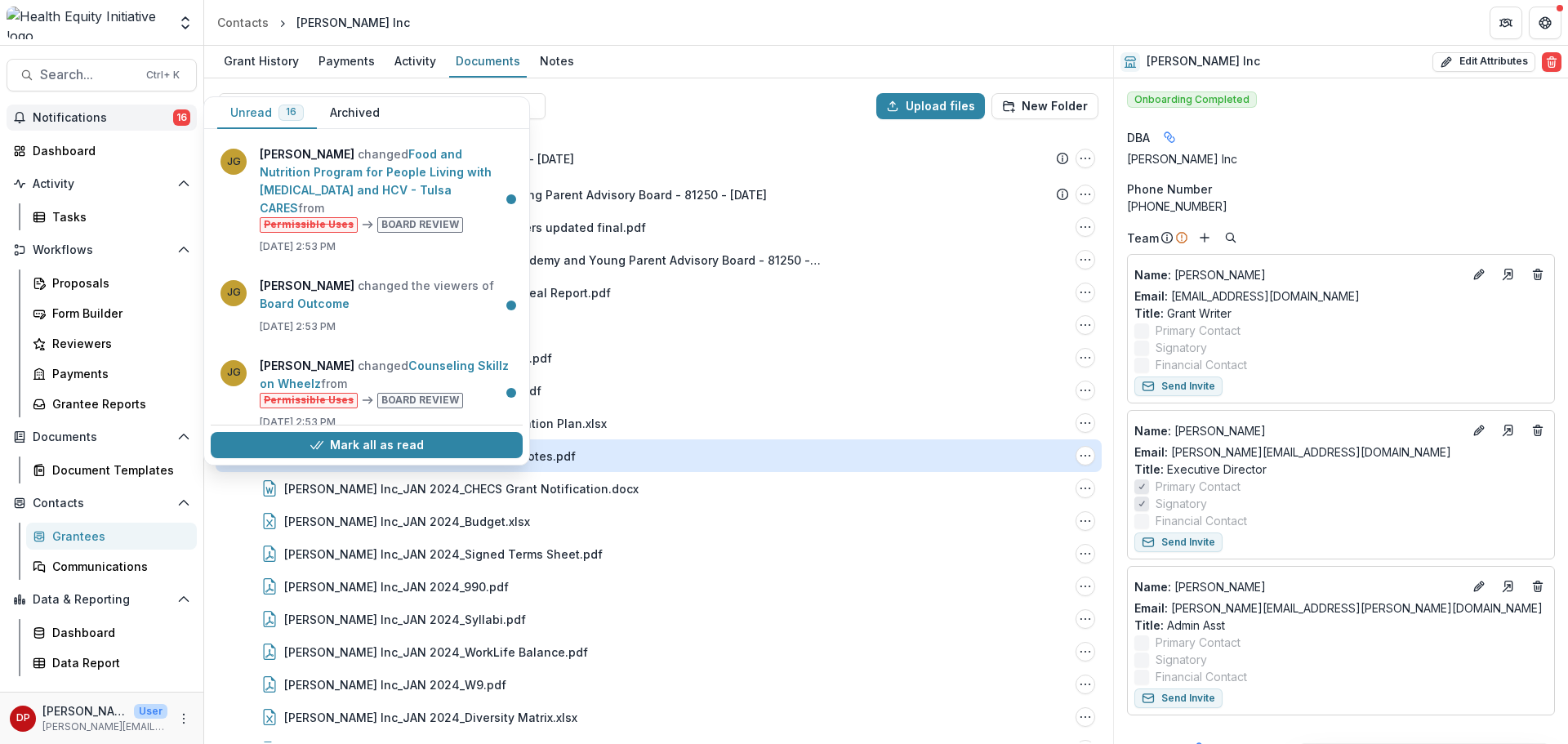
click at [316, 442] on icon "button" at bounding box center [316, 444] width 13 height 13
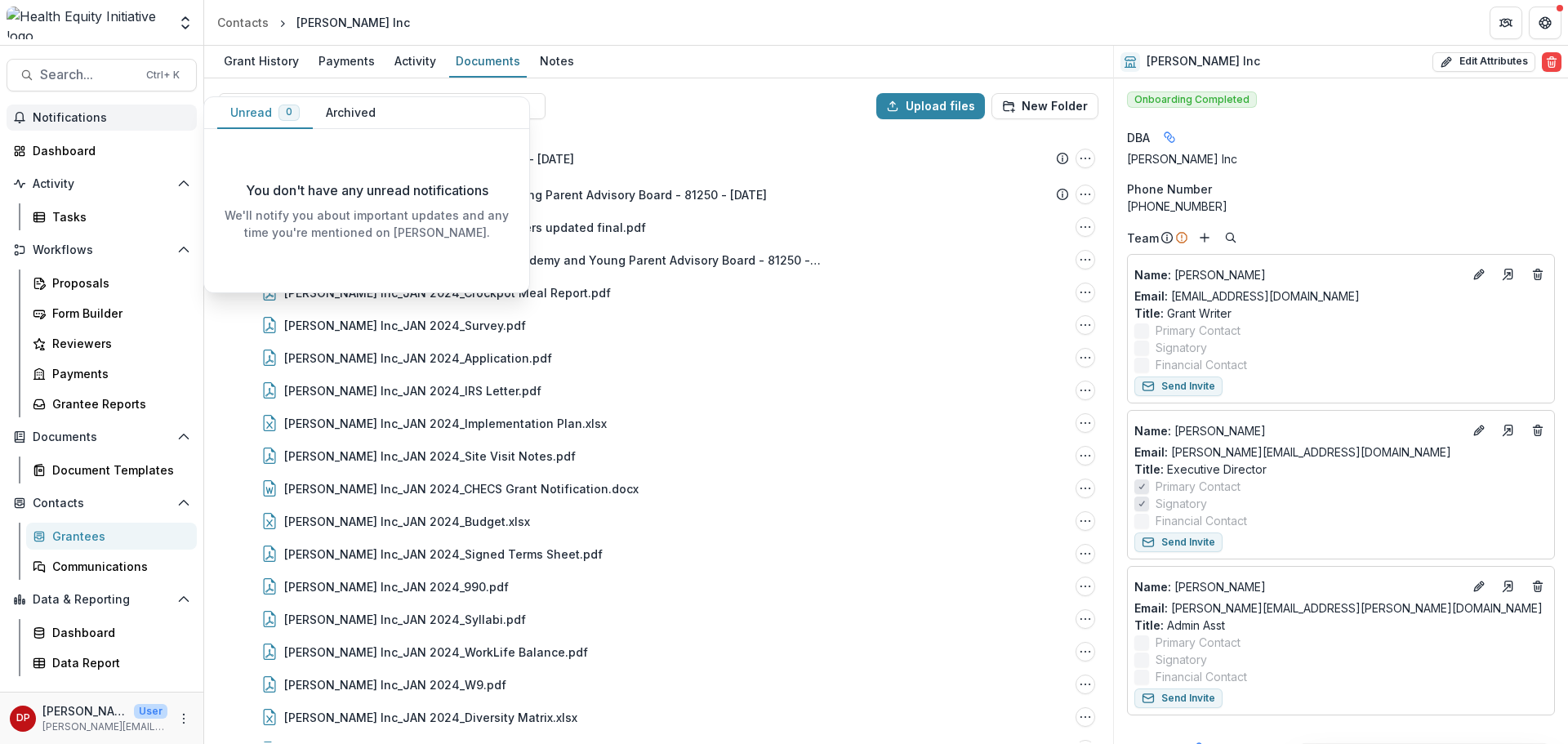
click at [147, 119] on span "Notifications" at bounding box center [111, 118] width 157 height 14
